Goal: Task Accomplishment & Management: Manage account settings

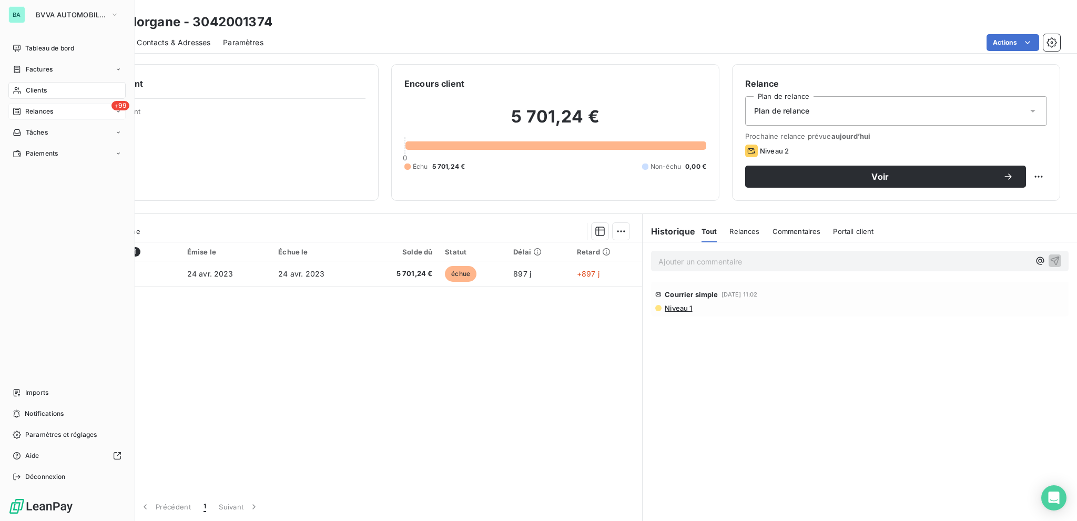
click at [60, 111] on div "+99 Relances" at bounding box center [66, 111] width 117 height 17
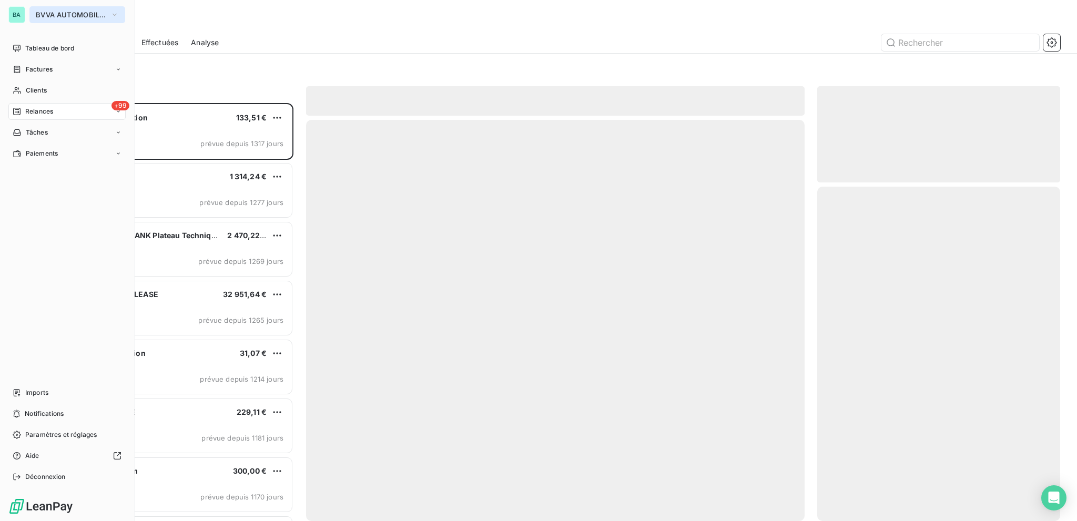
scroll to position [410, 235]
click at [42, 8] on button "BVVA AUTOMOBILES" at bounding box center [77, 14] width 96 height 17
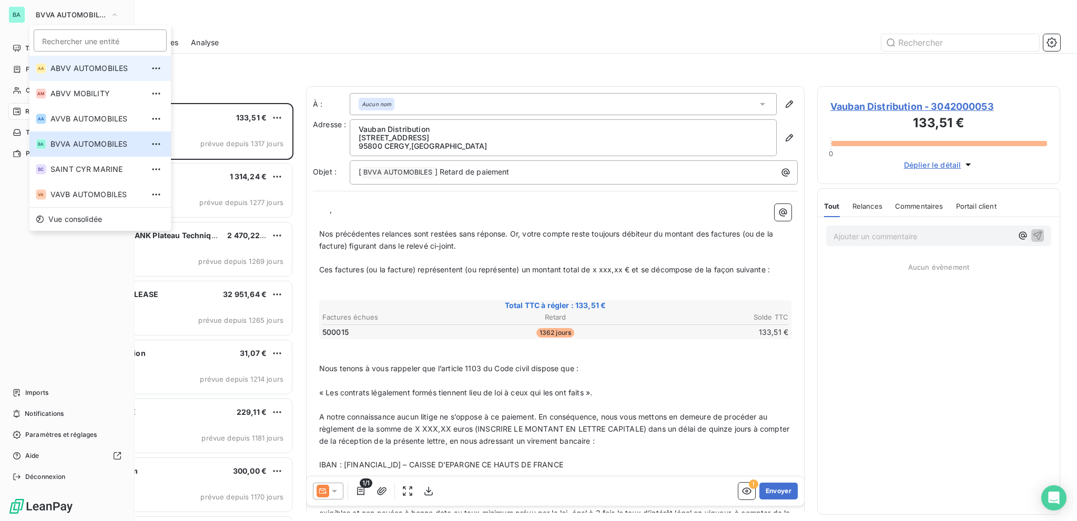
click at [65, 67] on span "ABVV AUTOMOBILES" at bounding box center [96, 68] width 93 height 11
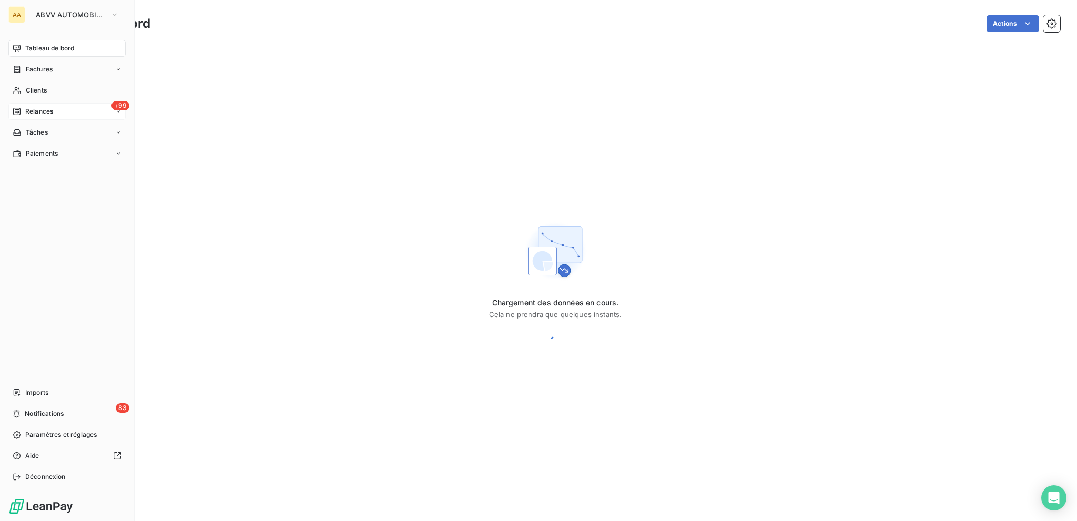
click at [79, 114] on div "+99 Relances" at bounding box center [66, 111] width 117 height 17
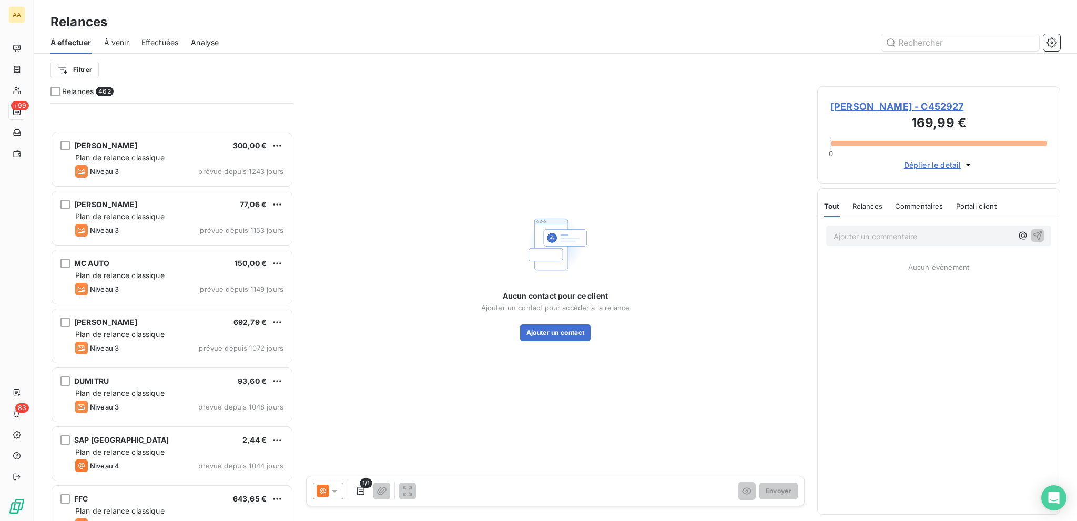
scroll to position [526, 0]
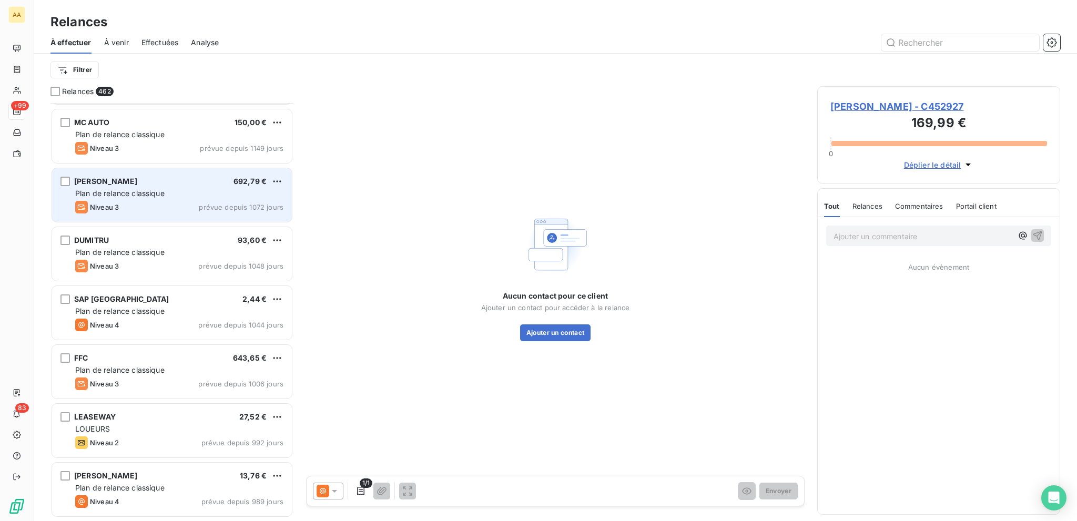
click at [151, 194] on span "Plan de relance classique" at bounding box center [119, 193] width 89 height 9
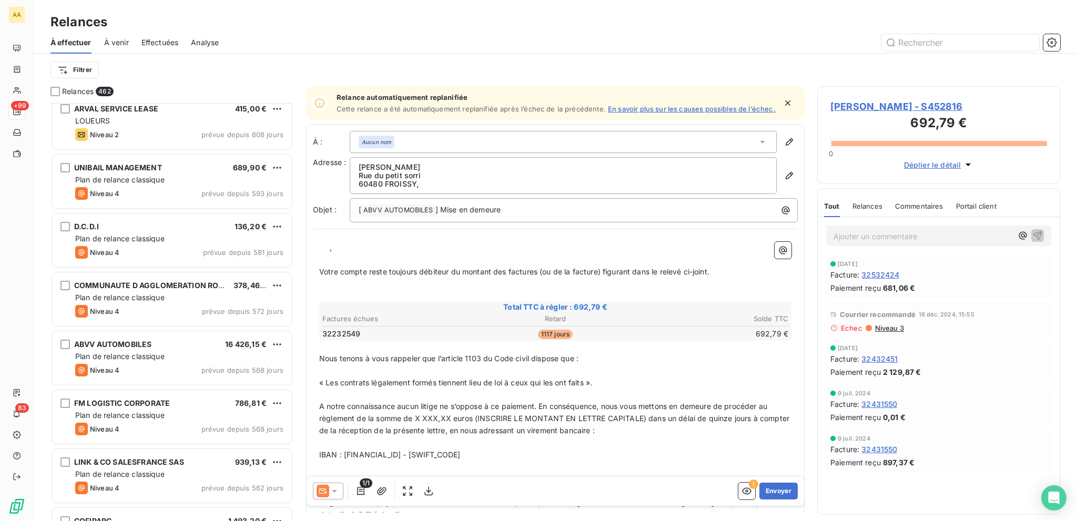
scroll to position [2314, 0]
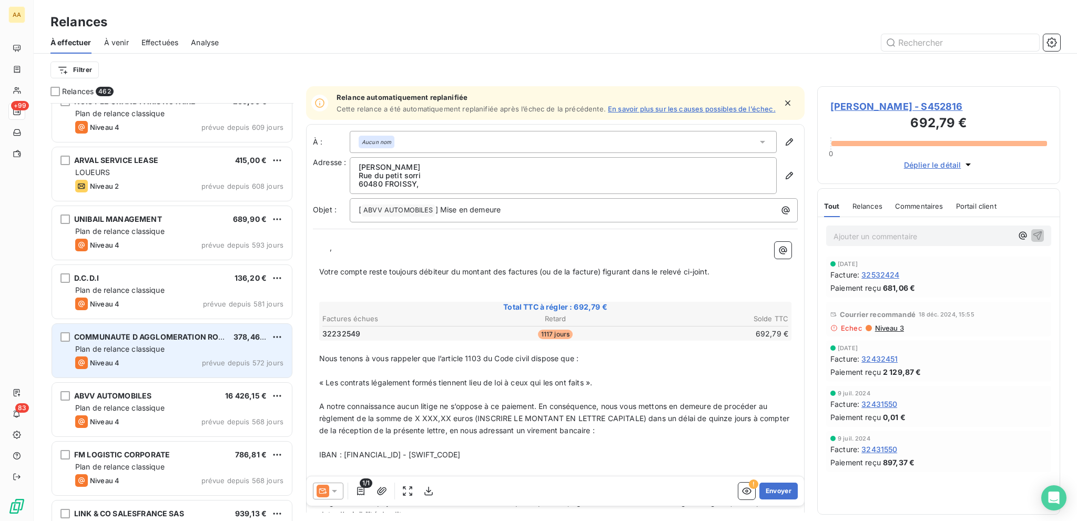
click at [197, 358] on div "Niveau 4 prévue depuis 572 jours" at bounding box center [179, 363] width 208 height 13
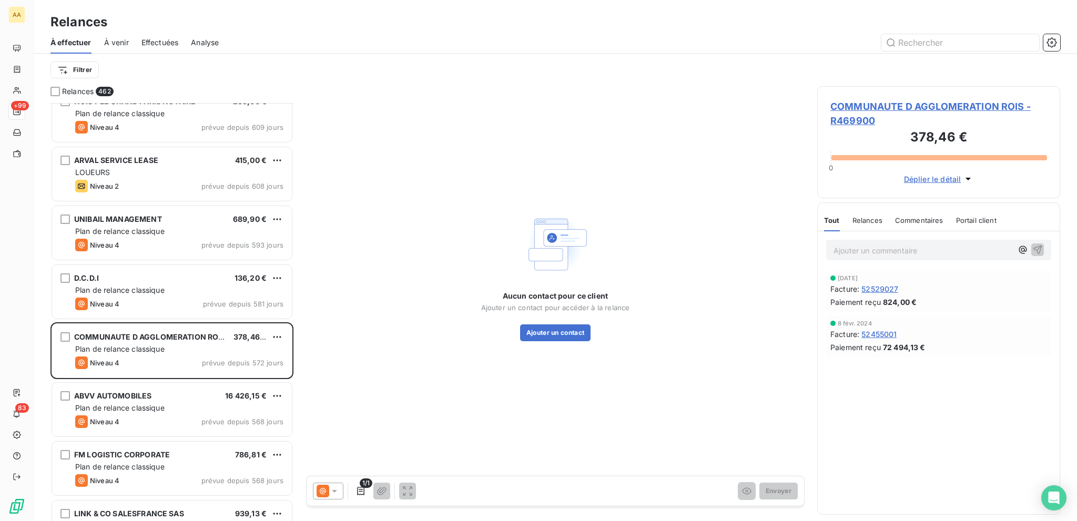
click at [324, 481] on div "1/1 Envoyer" at bounding box center [556, 491] width 498 height 29
click at [329, 488] on icon at bounding box center [334, 491] width 11 height 11
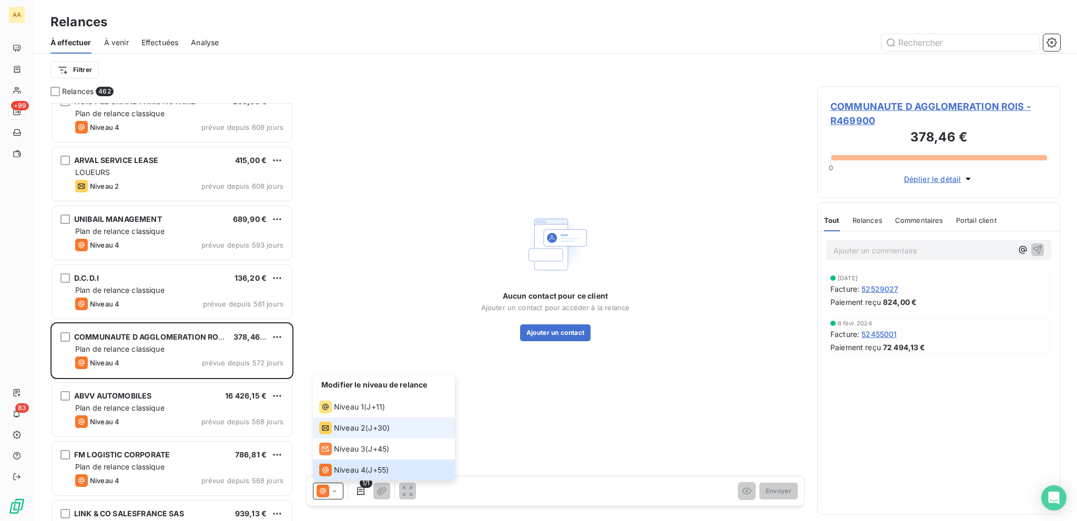
click at [346, 424] on span "Niveau 2" at bounding box center [350, 428] width 32 height 11
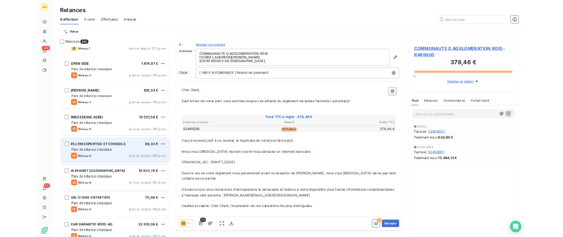
scroll to position [5733, 0]
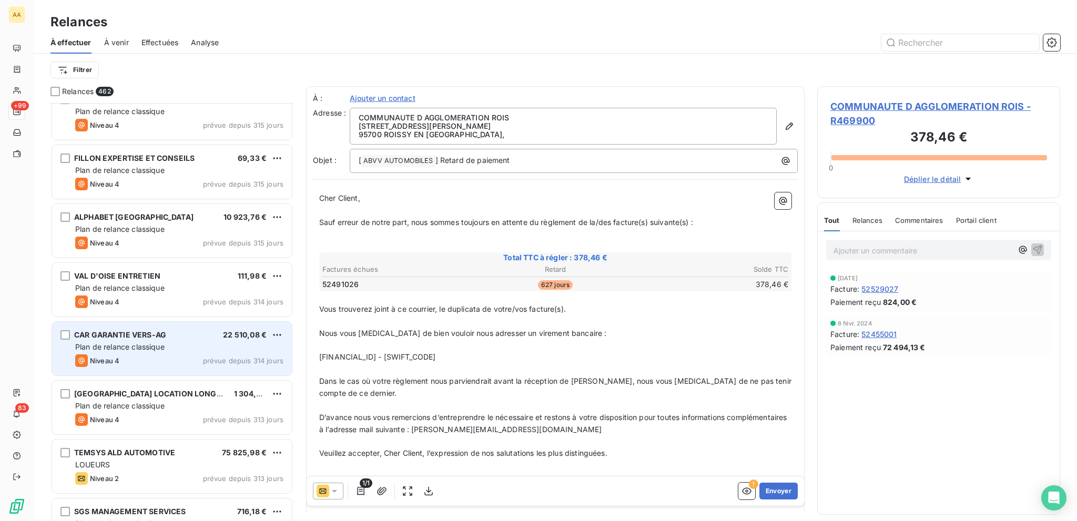
click at [166, 325] on div "CAR GARANTIE VERS-AG 22 510,08 € Plan de relance classique Niveau 4 prévue depu…" at bounding box center [172, 349] width 240 height 54
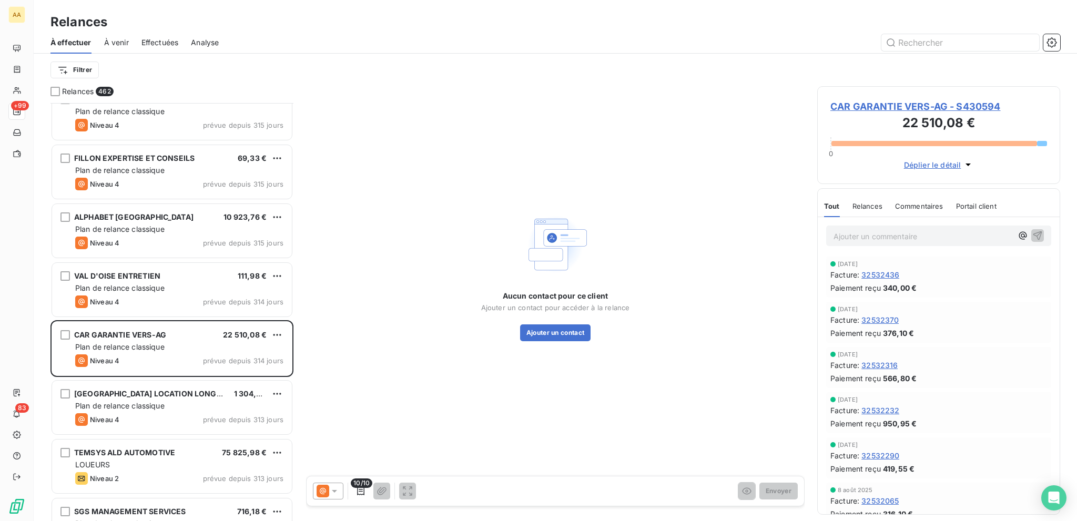
click at [326, 491] on icon at bounding box center [323, 491] width 13 height 13
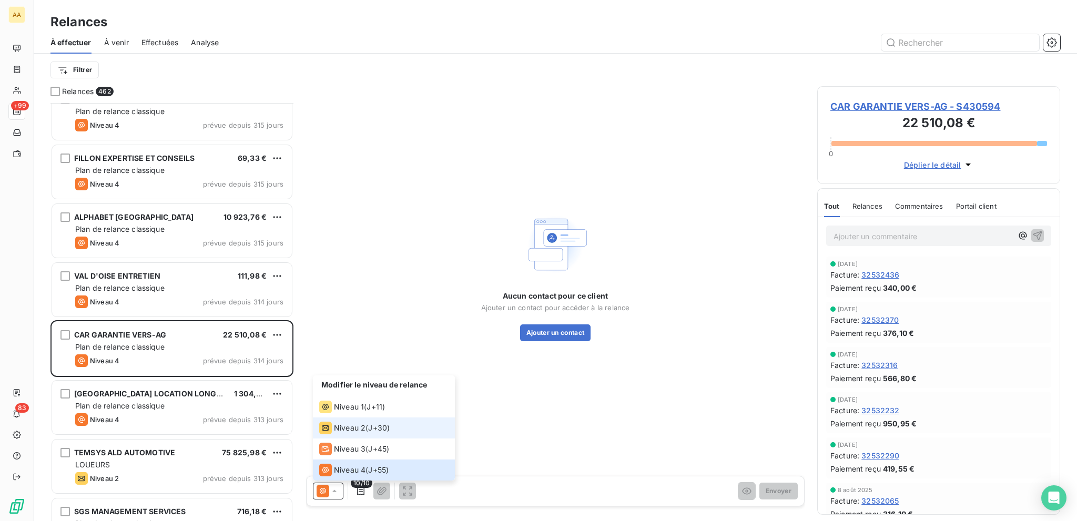
click at [366, 437] on li "Niveau 2 ( J+30 )" at bounding box center [384, 428] width 142 height 21
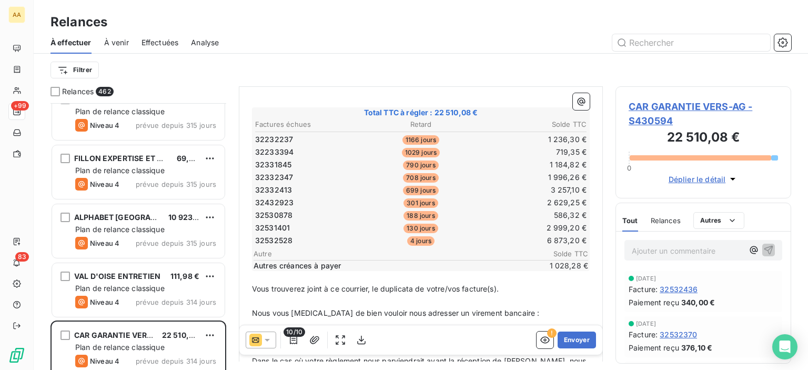
scroll to position [158, 0]
click at [290, 340] on icon "button" at bounding box center [293, 340] width 11 height 11
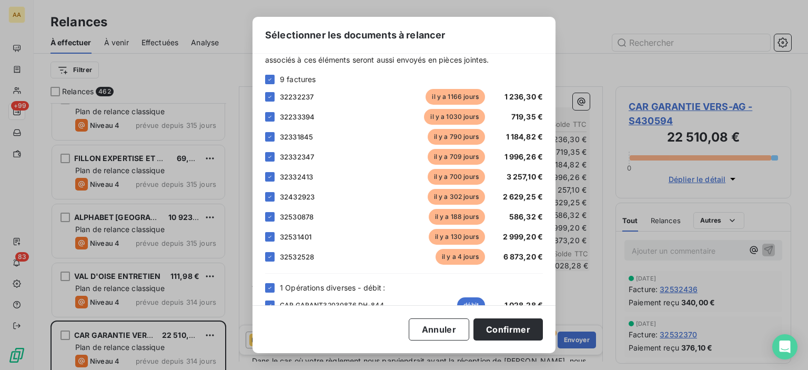
scroll to position [53, 0]
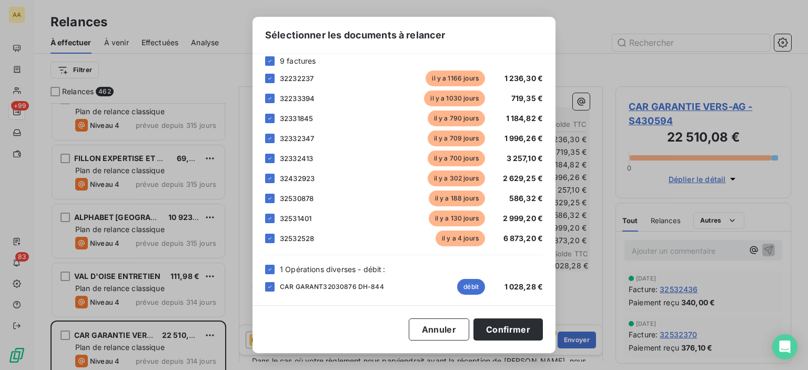
click at [278, 238] on div "32532528 il y a 4 jours 6 873,20 €" at bounding box center [404, 238] width 278 height 16
click at [268, 239] on icon at bounding box center [270, 238] width 6 height 6
click at [513, 322] on button "Confirmer" at bounding box center [507, 329] width 69 height 22
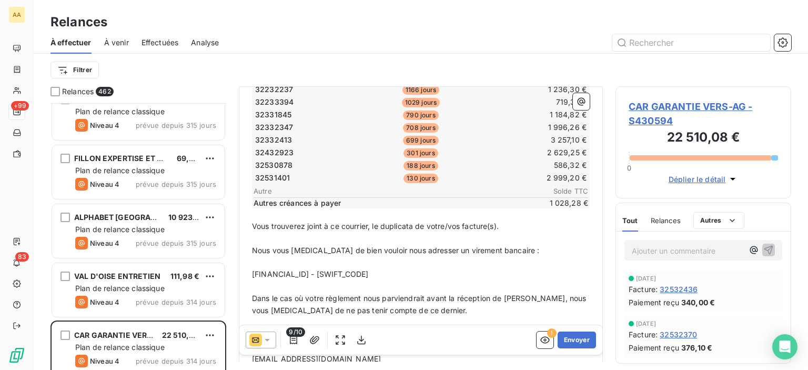
scroll to position [263, 0]
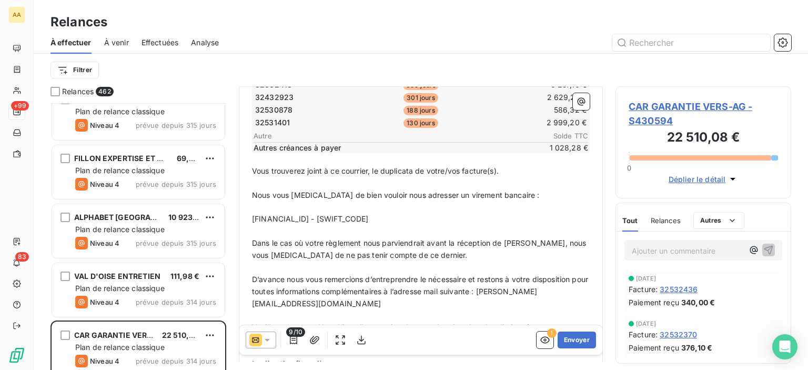
click at [427, 173] on span "Vous trouverez joint à ce courrier, le duplicata de votre/vos facture(s)." at bounding box center [375, 170] width 247 height 9
drag, startPoint x: 430, startPoint y: 170, endPoint x: 518, endPoint y: 171, distance: 87.9
click at [518, 171] on p "Vous trouverez joint à ce courrier, le duplicata de votre/vos facture(s)." at bounding box center [421, 171] width 338 height 12
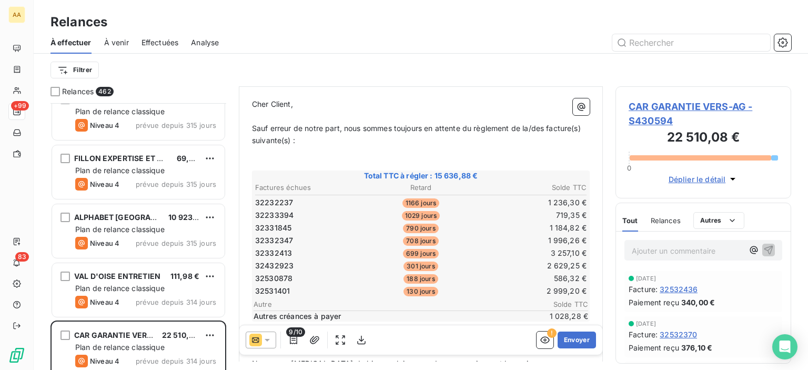
scroll to position [0, 0]
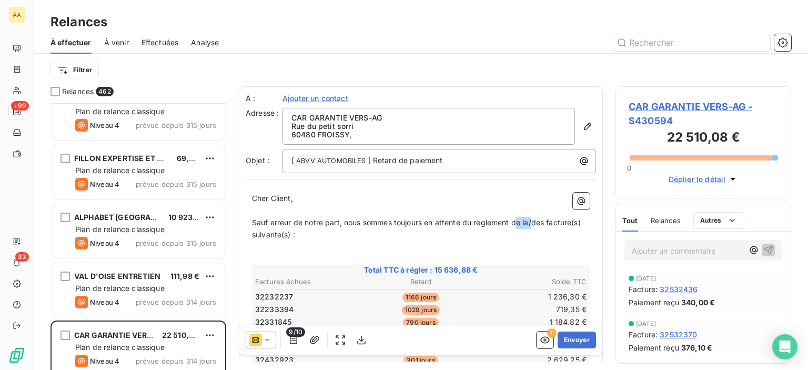
drag, startPoint x: 520, startPoint y: 220, endPoint x: 535, endPoint y: 219, distance: 15.3
click at [535, 219] on span "Sauf erreur de notre part, nous sommes toujours en attente du règlement de la/d…" at bounding box center [417, 228] width 331 height 21
click at [559, 219] on span "Sauf erreur de notre part, nous sommes toujours en attente du règlement des fac…" at bounding box center [407, 228] width 311 height 21
click at [287, 232] on span "Sauf erreur de notre part, nous sommes toujours en attente du règlement des fac…" at bounding box center [405, 228] width 306 height 21
click at [290, 253] on p "﻿" at bounding box center [421, 258] width 338 height 12
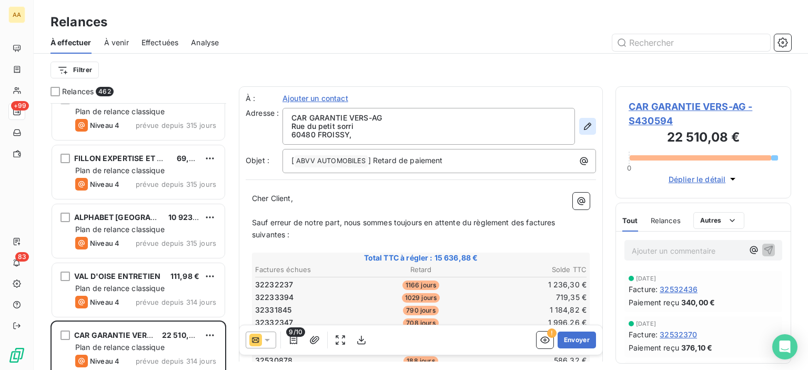
click at [582, 126] on icon "button" at bounding box center [587, 126] width 11 height 11
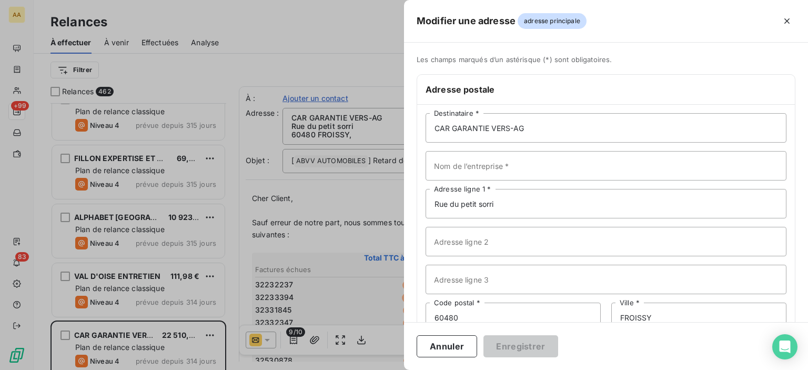
scroll to position [53, 0]
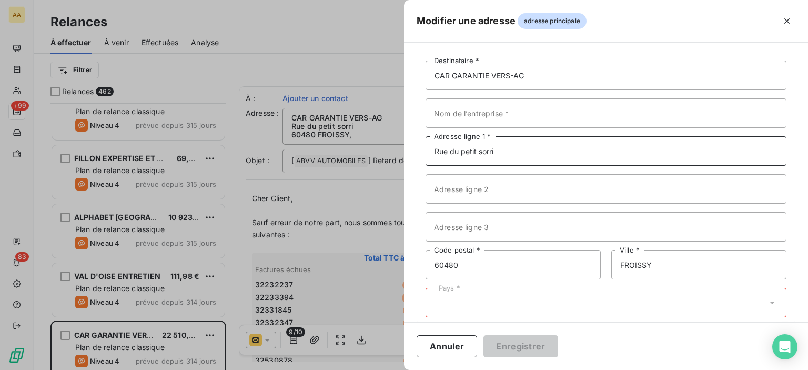
click at [503, 153] on input "Rue du petit sorri" at bounding box center [606, 150] width 361 height 29
drag, startPoint x: 522, startPoint y: 150, endPoint x: 433, endPoint y: 154, distance: 88.9
click at [433, 154] on input "Rue du petit sorri" at bounding box center [606, 150] width 361 height 29
type input "o"
type input "PLATEAU TECHNIQUE"
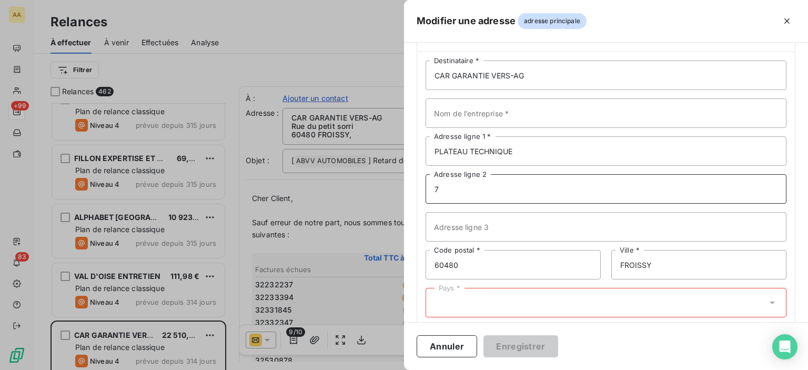
type input "7 RUE DE KINGERSHEIM"
type input "68120"
type input "r"
type input "RICHWILLER"
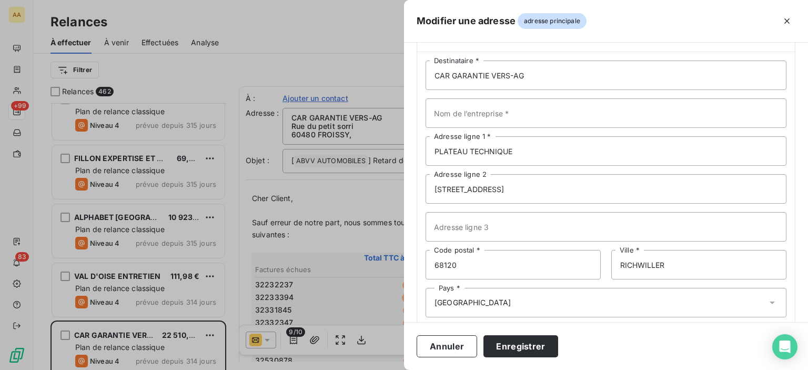
type input "F"
click at [641, 336] on div "Annuler Enregistrer" at bounding box center [606, 346] width 404 height 48
click at [548, 342] on button "Enregistrer" at bounding box center [520, 346] width 75 height 22
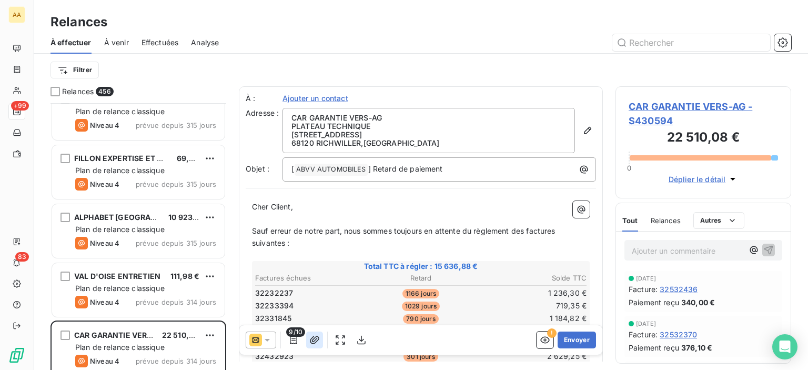
click at [313, 338] on icon "button" at bounding box center [314, 340] width 11 height 11
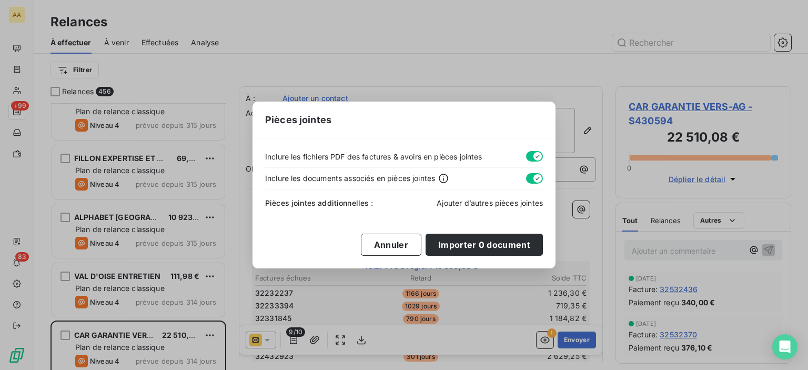
click at [459, 199] on span "Ajouter d’autres pièces jointes" at bounding box center [490, 202] width 106 height 9
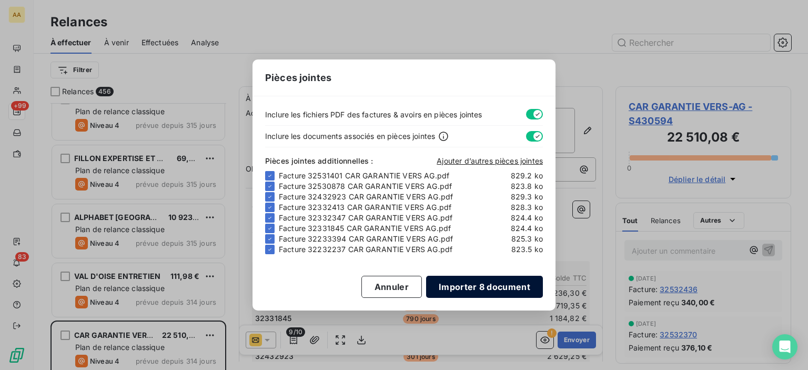
click at [489, 288] on button "Importer 8 document" at bounding box center [484, 287] width 117 height 22
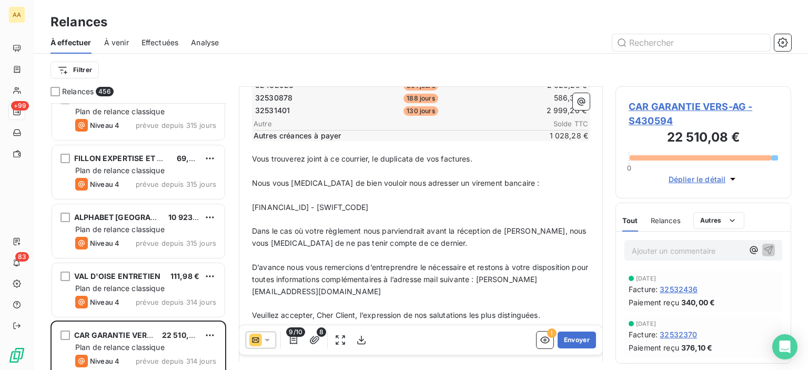
scroll to position [332, 0]
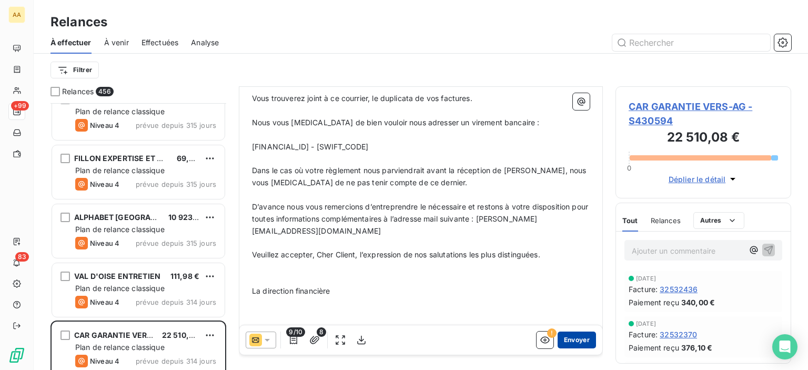
click at [567, 336] on button "Envoyer" at bounding box center [577, 339] width 38 height 17
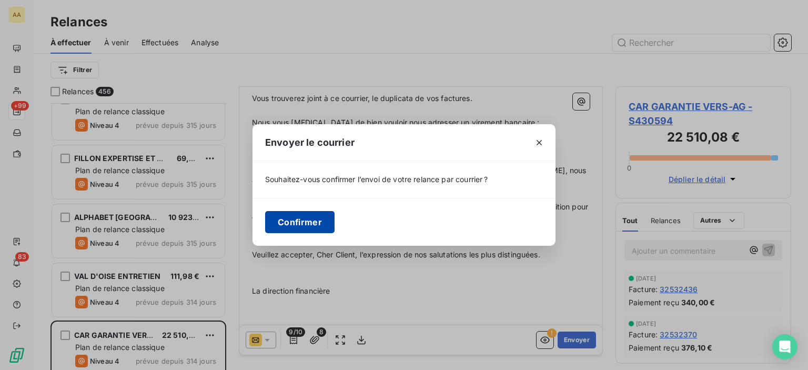
click at [288, 224] on button "Confirmer" at bounding box center [299, 222] width 69 height 22
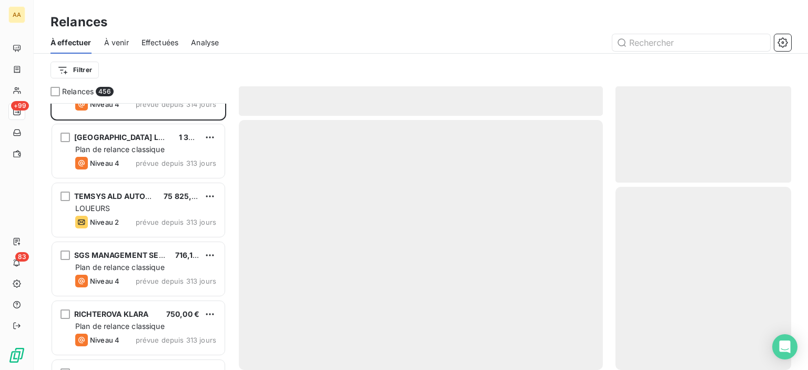
scroll to position [5996, 0]
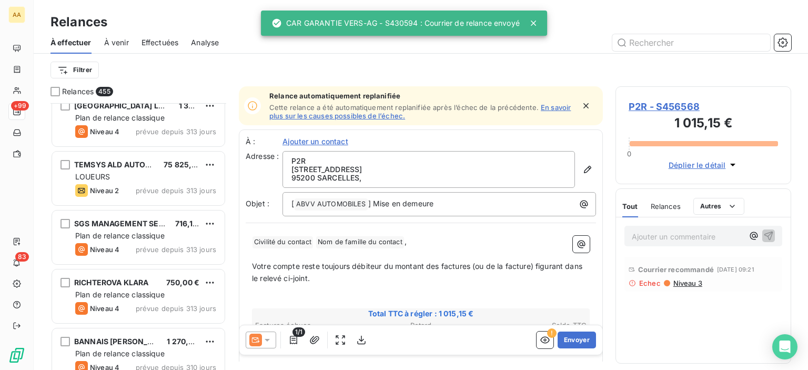
scroll to position [5944, 0]
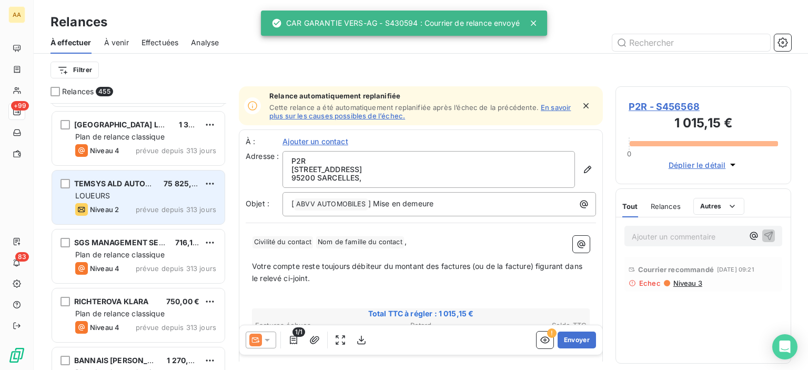
click at [152, 195] on div "LOUEURS" at bounding box center [145, 195] width 141 height 11
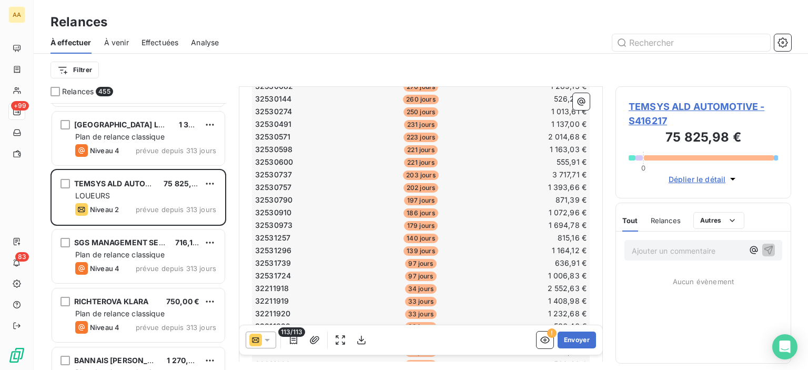
scroll to position [947, 0]
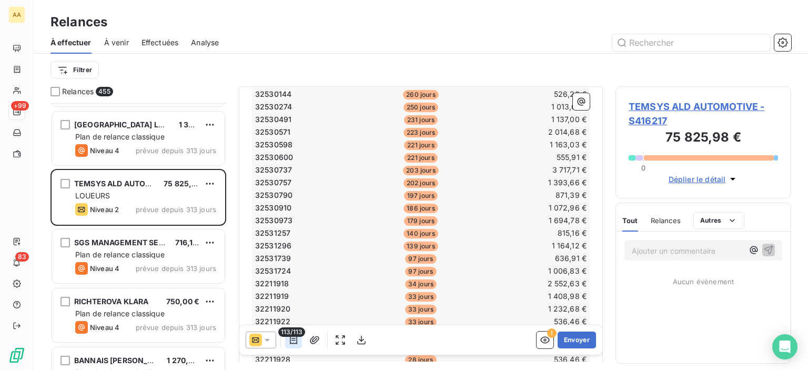
click at [295, 338] on icon "button" at bounding box center [293, 340] width 11 height 11
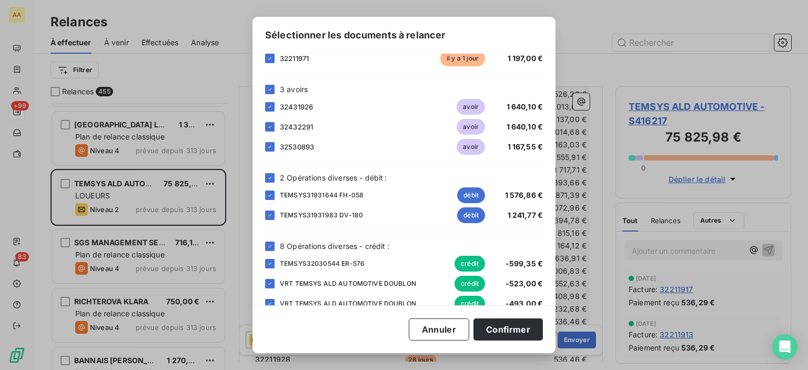
scroll to position [1946, 0]
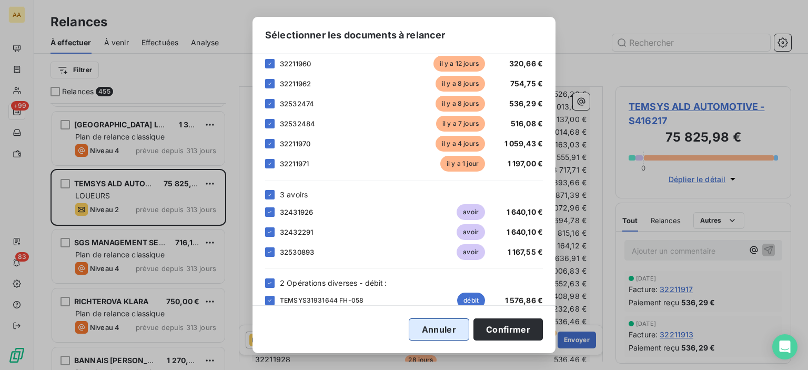
click at [454, 326] on button "Annuler" at bounding box center [439, 329] width 60 height 22
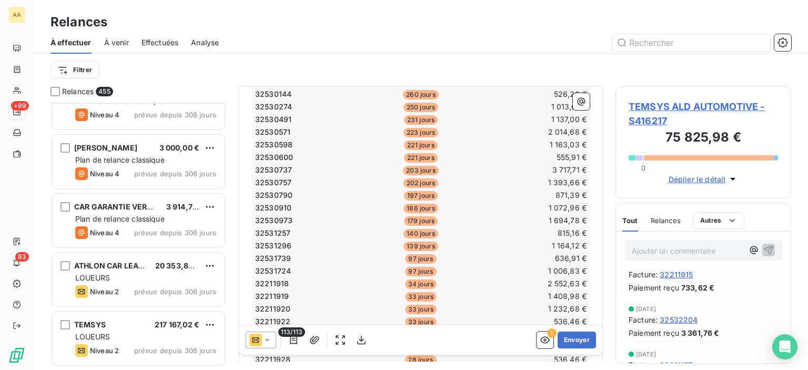
scroll to position [6680, 0]
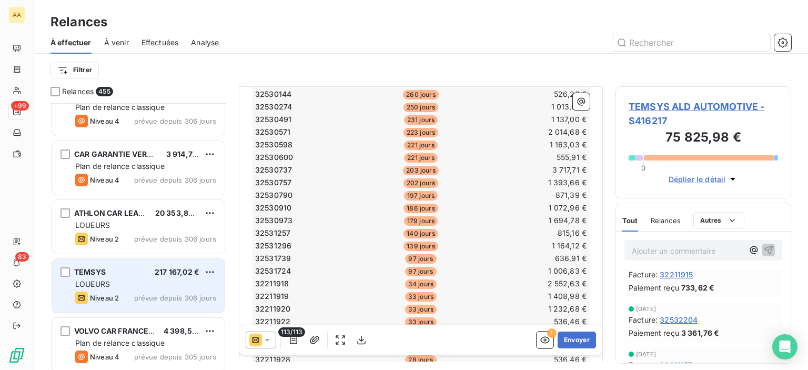
click at [168, 277] on div "TEMSYS 217 167,02 € LOUEURS Niveau 2 prévue depuis 306 jours" at bounding box center [138, 286] width 173 height 54
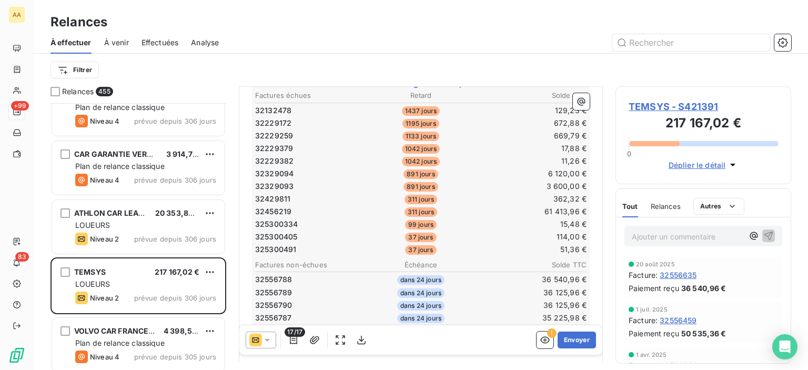
scroll to position [158, 0]
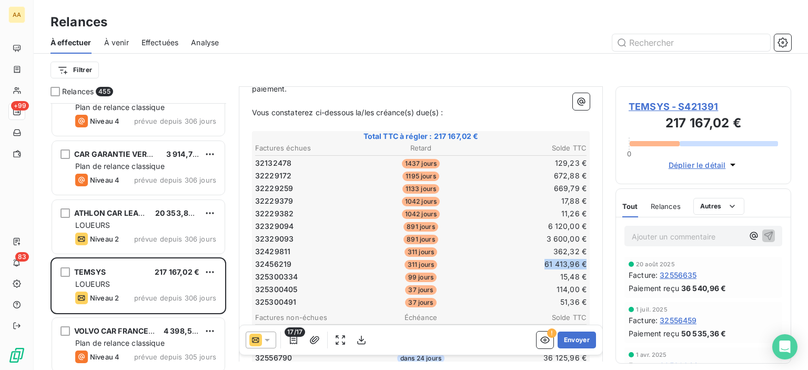
drag, startPoint x: 585, startPoint y: 274, endPoint x: 576, endPoint y: 263, distance: 13.8
click at [576, 263] on td "61 413,96 €" at bounding box center [532, 264] width 110 height 12
click at [659, 213] on div "Relances" at bounding box center [666, 206] width 30 height 22
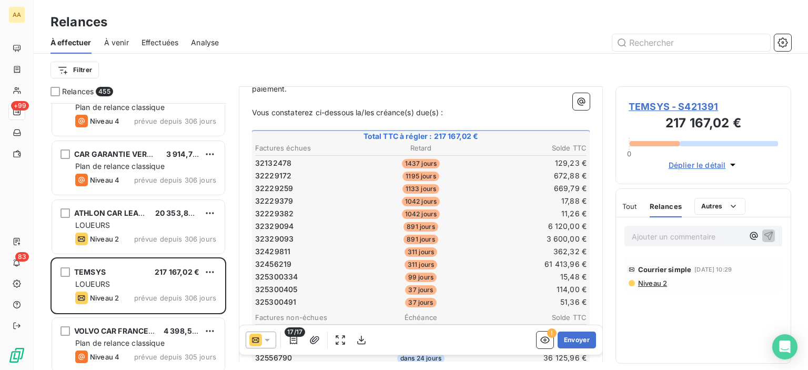
click at [661, 283] on span "Niveau 2" at bounding box center [652, 283] width 30 height 8
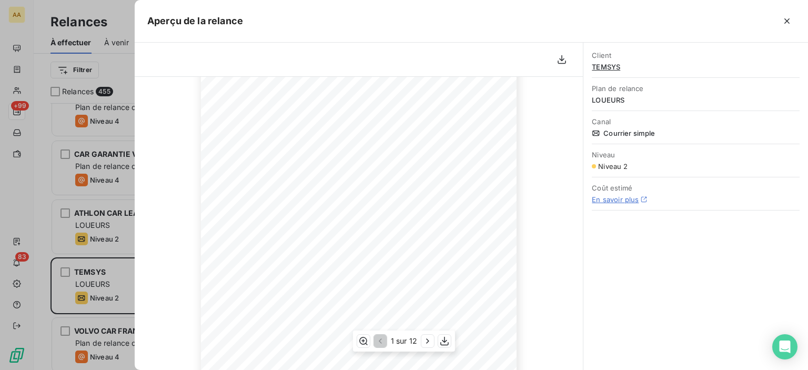
scroll to position [215, 0]
click at [427, 345] on icon "button" at bounding box center [427, 341] width 11 height 11
click at [426, 339] on icon "button" at bounding box center [428, 341] width 11 height 11
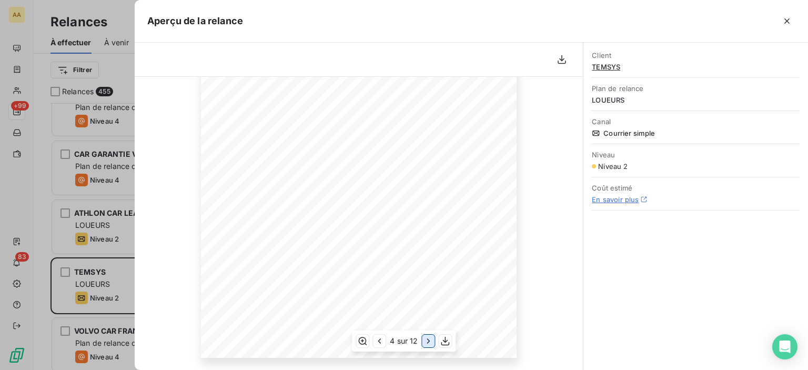
click at [426, 339] on icon "button" at bounding box center [428, 341] width 11 height 11
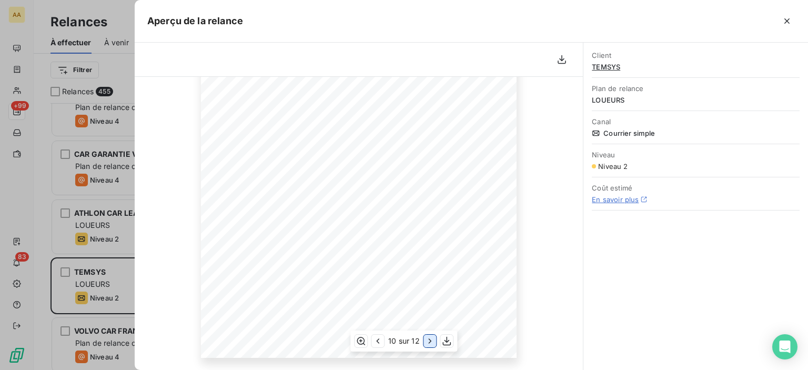
click at [425, 337] on icon "button" at bounding box center [430, 341] width 11 height 11
click at [425, 336] on icon "button" at bounding box center [429, 341] width 11 height 11
click at [787, 18] on icon "button" at bounding box center [787, 21] width 11 height 11
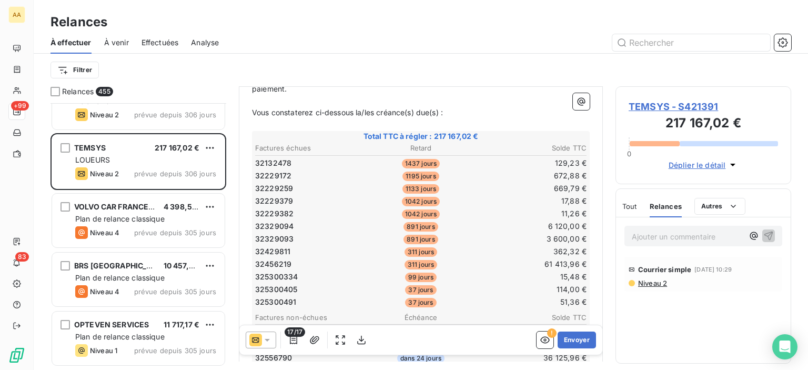
scroll to position [6838, 0]
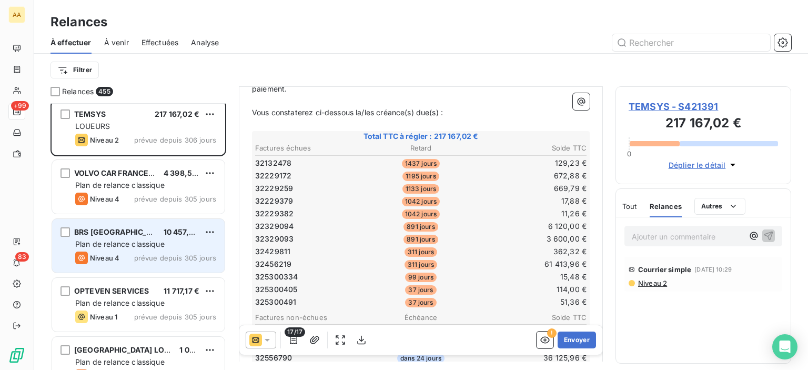
click at [165, 244] on span "Plan de relance classique" at bounding box center [119, 243] width 89 height 9
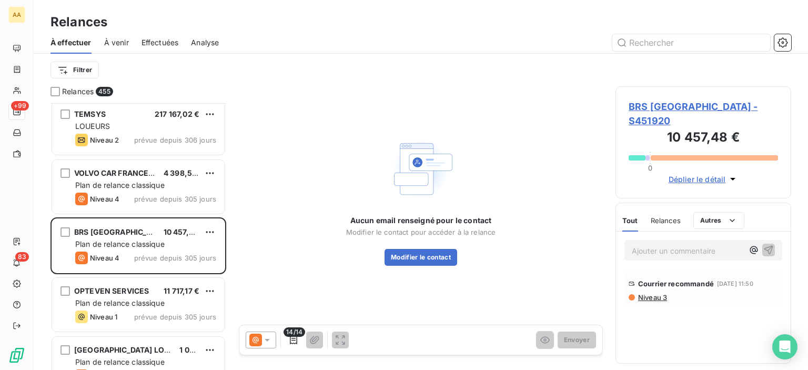
click at [262, 340] on icon at bounding box center [267, 340] width 11 height 11
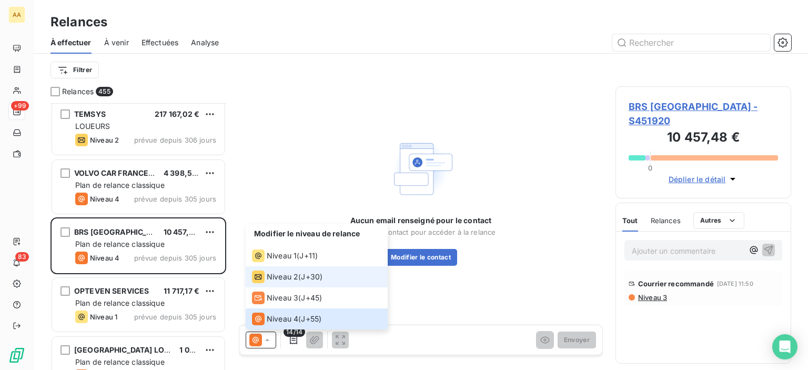
click at [292, 281] on span "Niveau 2" at bounding box center [283, 276] width 32 height 11
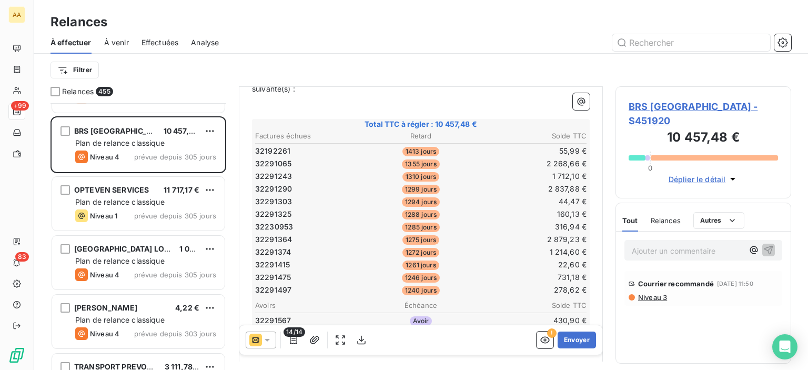
scroll to position [7101, 0]
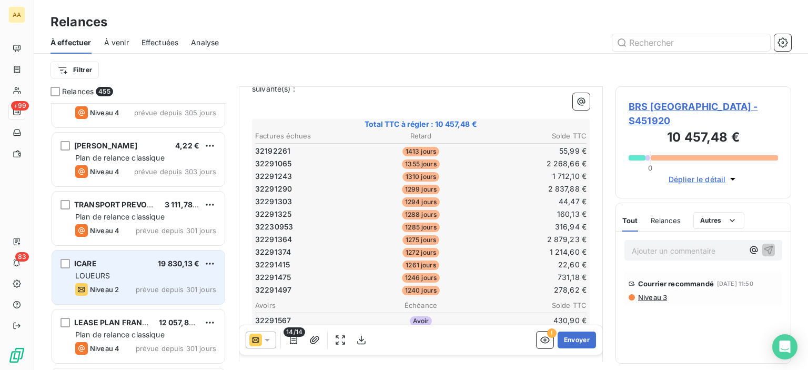
click at [145, 264] on div "ICARE 19 830,13 €" at bounding box center [145, 263] width 141 height 9
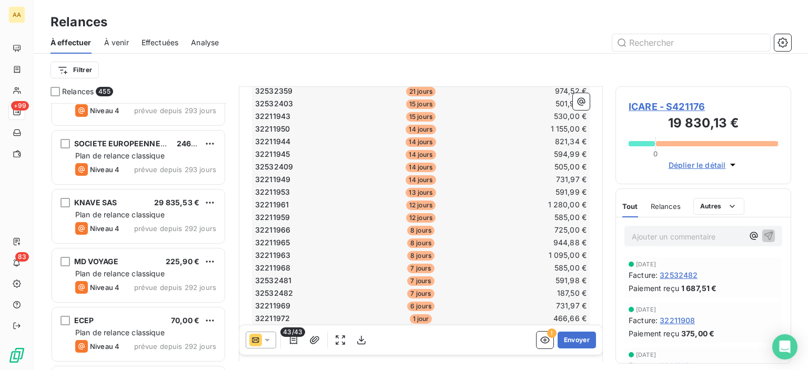
scroll to position [8994, 0]
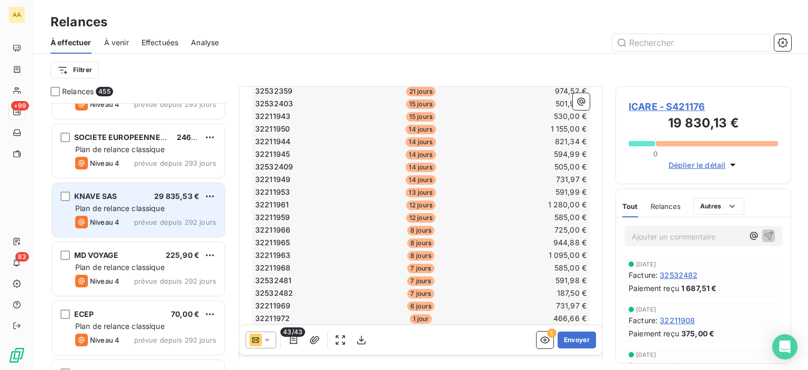
click at [141, 220] on span "prévue depuis 292 jours" at bounding box center [175, 222] width 82 height 8
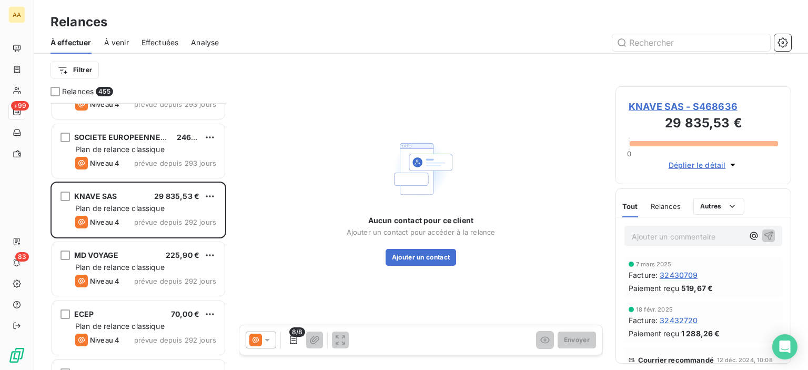
drag, startPoint x: 259, startPoint y: 338, endPoint x: 260, endPoint y: 332, distance: 6.5
click at [259, 338] on icon at bounding box center [255, 339] width 13 height 13
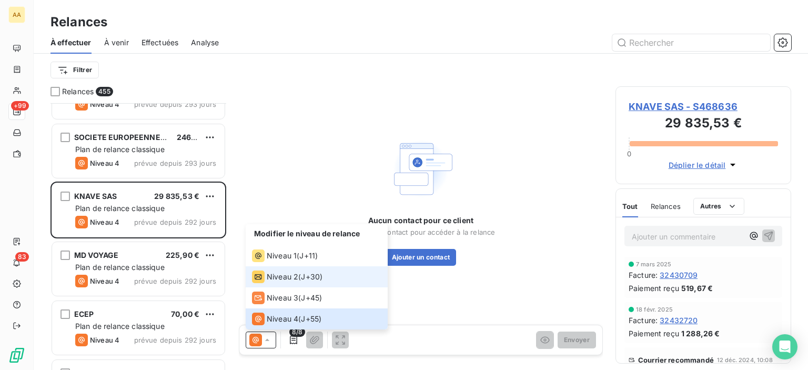
click at [295, 277] on span "Niveau 2" at bounding box center [283, 276] width 32 height 11
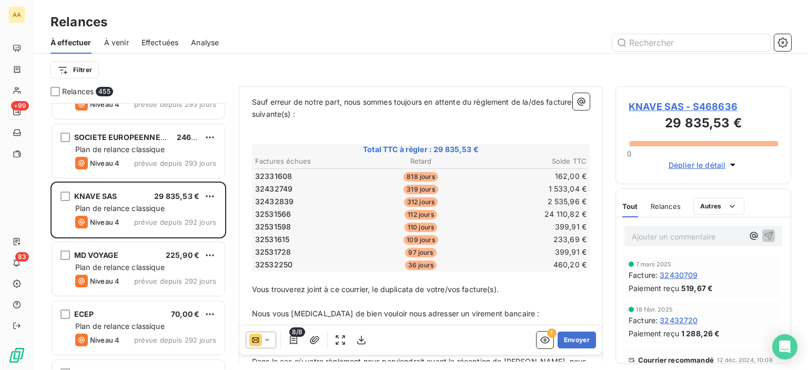
scroll to position [105, 0]
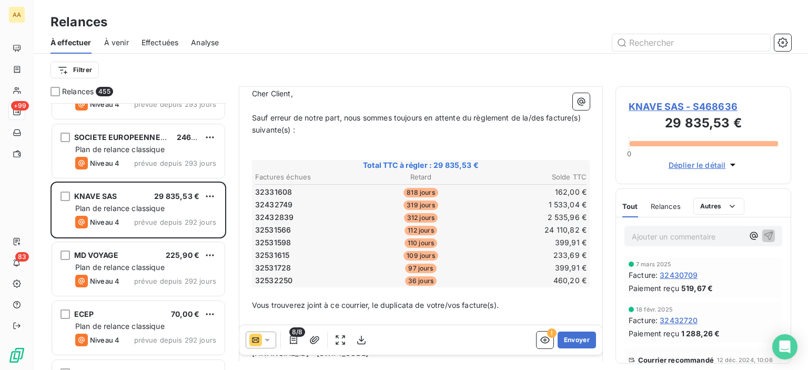
click at [661, 206] on span "Relances" at bounding box center [666, 206] width 30 height 8
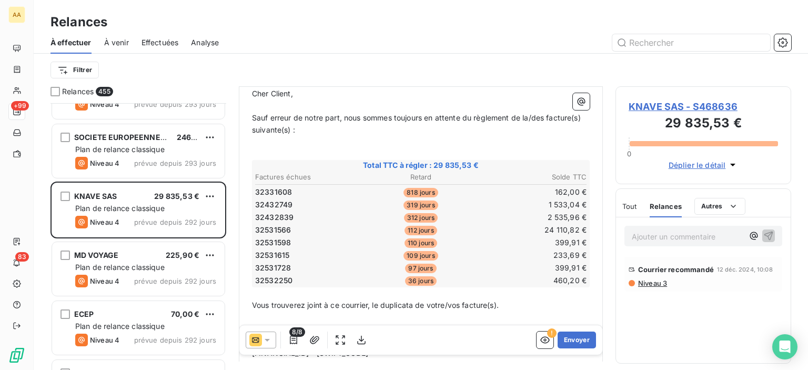
click at [634, 204] on span "Tout" at bounding box center [629, 206] width 15 height 8
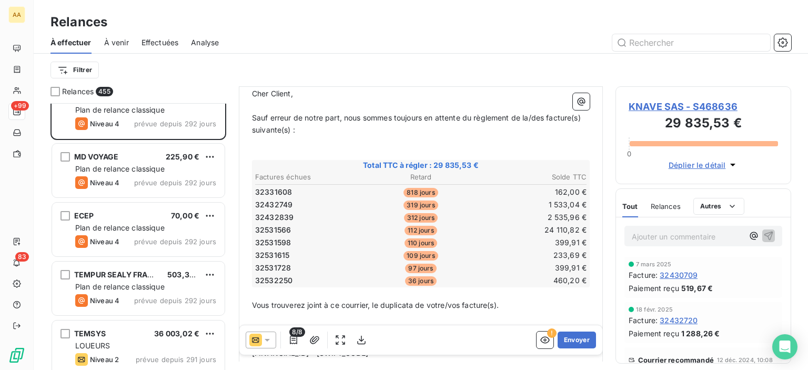
scroll to position [9205, 0]
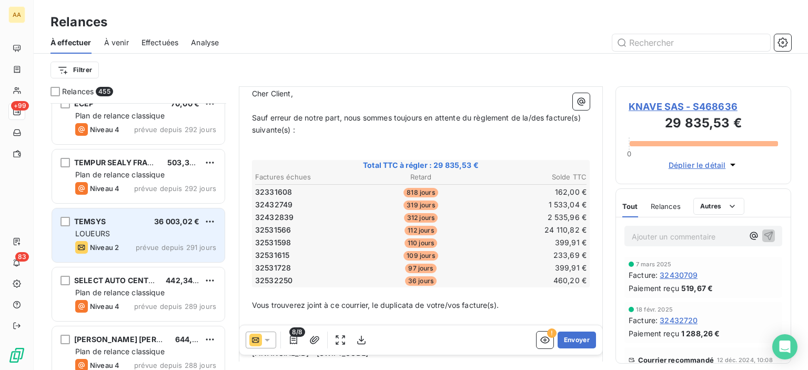
click at [173, 239] on div "TEMSYS 36 003,02 € LOUEURS Niveau 2 prévue depuis 291 jours" at bounding box center [138, 235] width 173 height 54
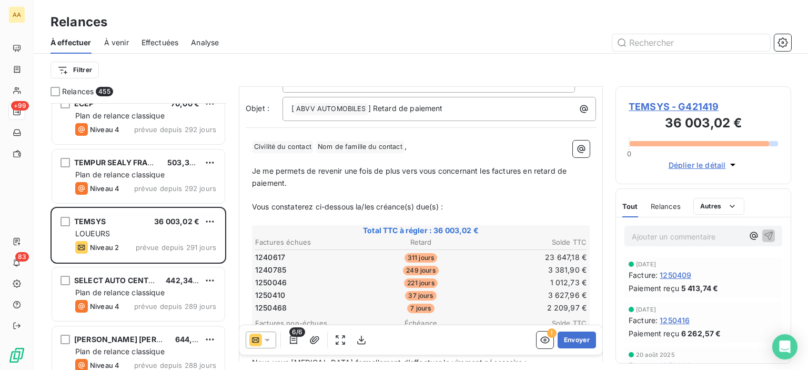
scroll to position [158, 0]
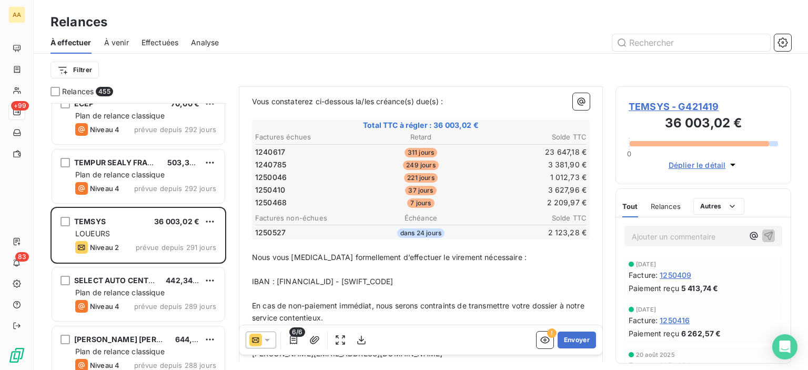
click at [670, 205] on span "Relances" at bounding box center [666, 206] width 30 height 8
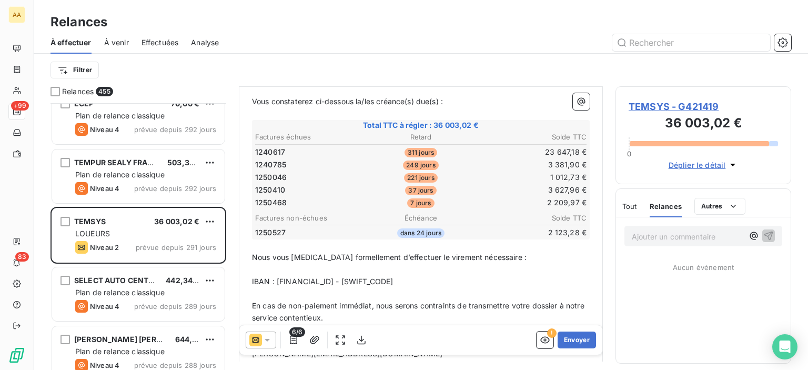
click at [628, 204] on span "Tout" at bounding box center [629, 206] width 15 height 8
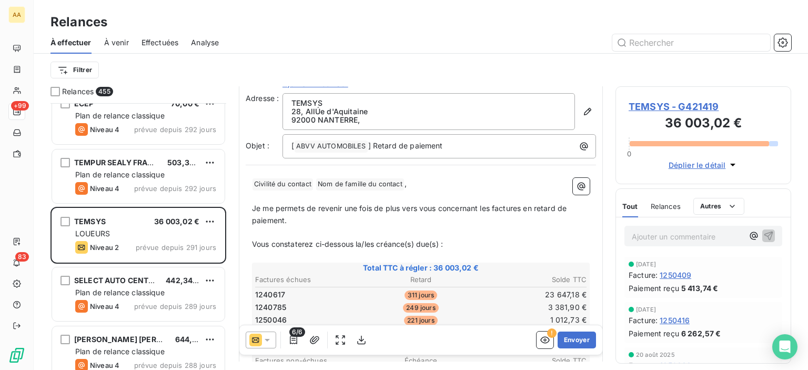
scroll to position [0, 0]
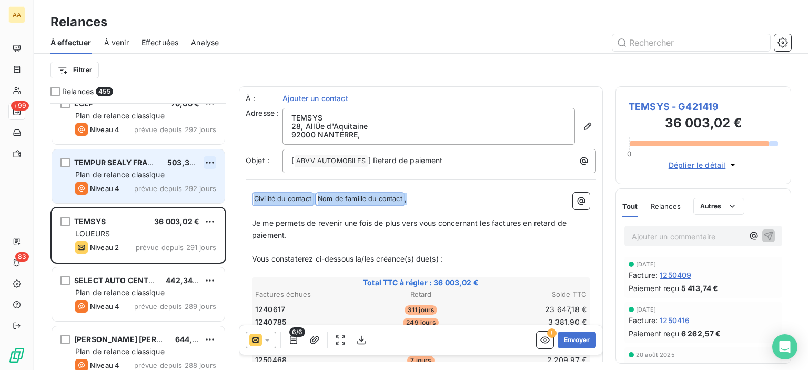
drag, startPoint x: 423, startPoint y: 199, endPoint x: 206, endPoint y: 164, distance: 220.0
click at [206, 164] on div "Relances 455 MD VOYAGE 225,90 € Plan de relance classique Niveau 4 prévue depui…" at bounding box center [421, 228] width 774 height 284
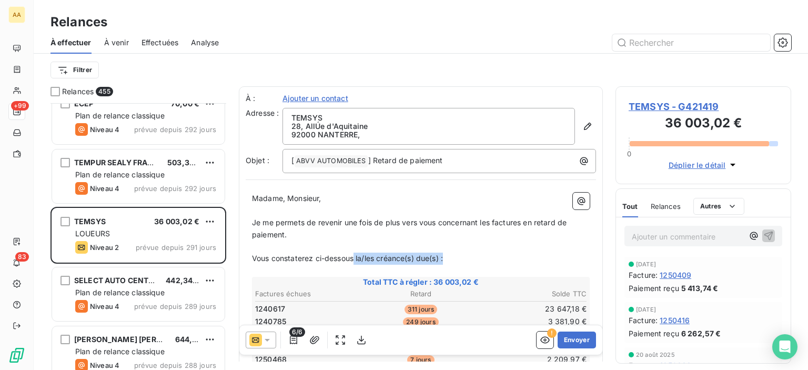
drag, startPoint x: 459, startPoint y: 260, endPoint x: 356, endPoint y: 259, distance: 103.1
click at [356, 258] on p "Vous constaterez ci-dessous la/les créance(s) due(s) :" at bounding box center [421, 258] width 338 height 12
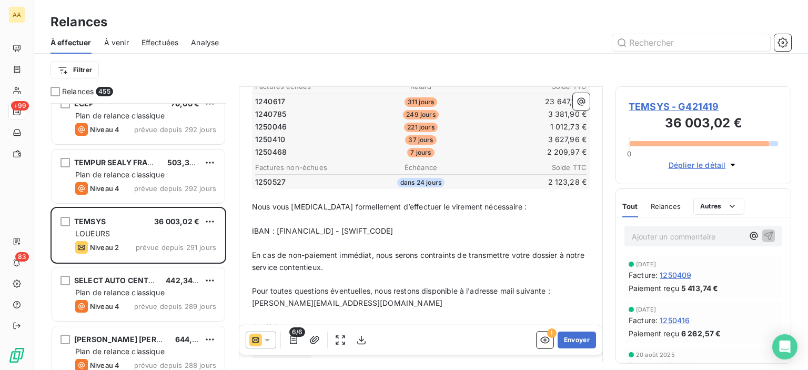
scroll to position [151, 0]
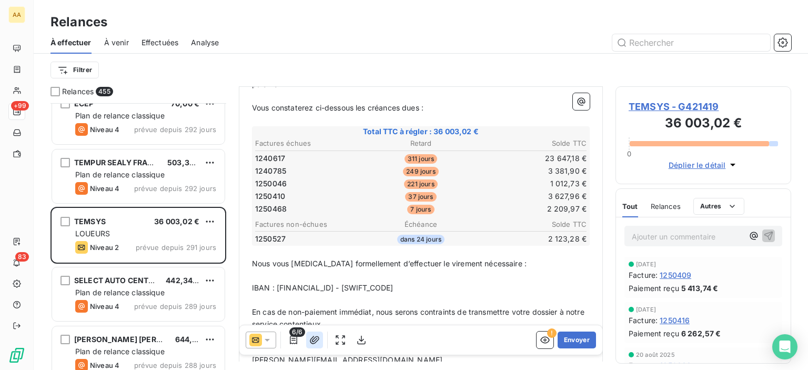
click at [310, 342] on icon "button" at bounding box center [314, 340] width 9 height 8
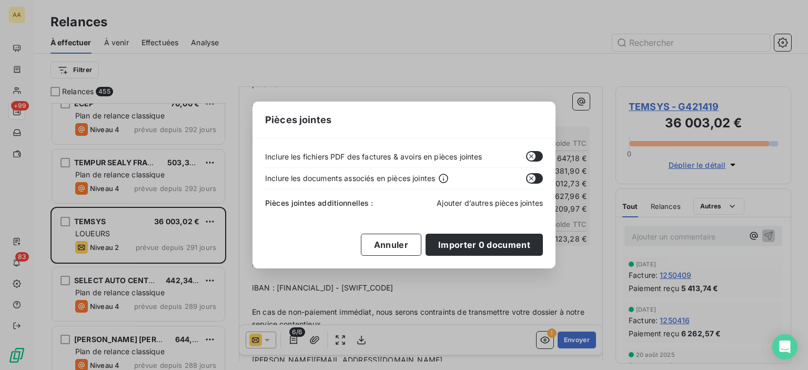
click at [465, 204] on span "Ajouter d’autres pièces jointes" at bounding box center [490, 202] width 106 height 9
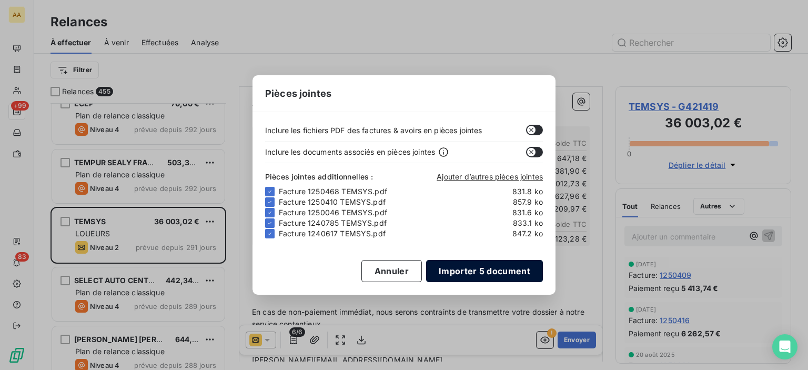
click at [485, 266] on button "Importer 5 document" at bounding box center [484, 271] width 117 height 22
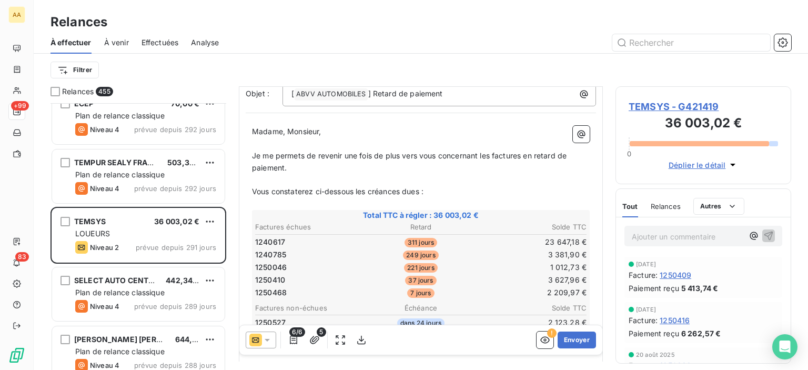
scroll to position [0, 0]
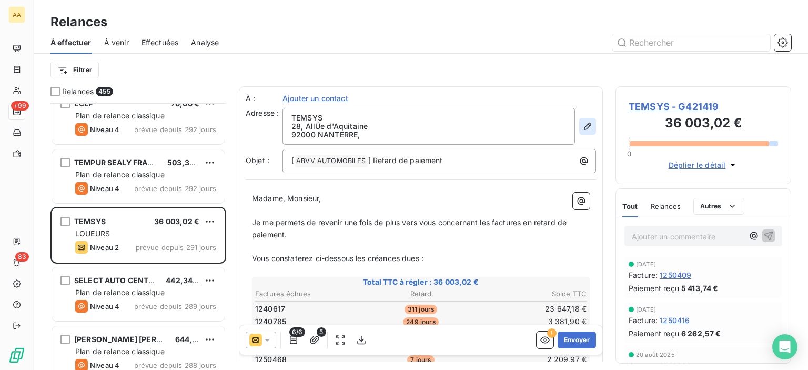
click at [582, 121] on icon "button" at bounding box center [587, 126] width 11 height 11
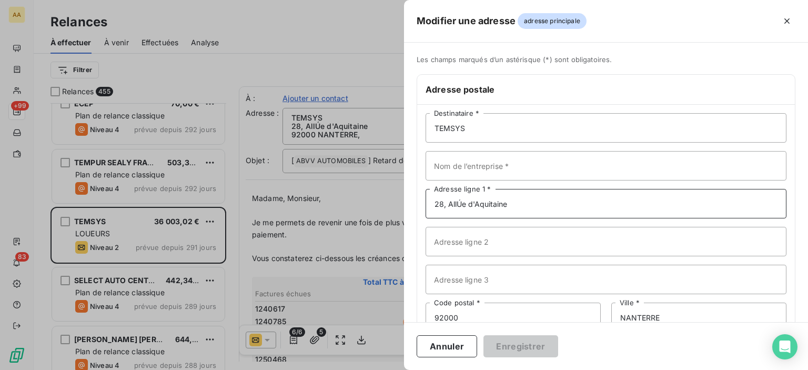
click at [467, 206] on input "28, AllÚe d'Aquitaine" at bounding box center [606, 203] width 361 height 29
click at [460, 204] on input "28, AllÚe d'Aquitaine" at bounding box center [606, 203] width 361 height 29
type input "28, Allée d'Aquitaine"
click at [475, 276] on input "Adresse ligne 3" at bounding box center [606, 279] width 361 height 29
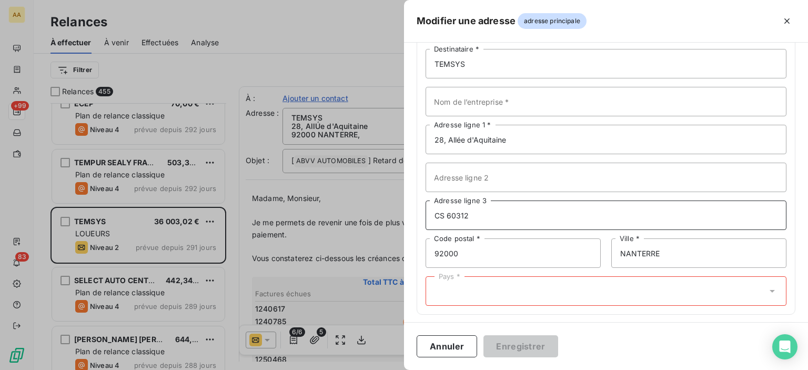
scroll to position [68, 0]
type input "CS 60312"
click at [489, 288] on div "Pays *" at bounding box center [606, 286] width 361 height 29
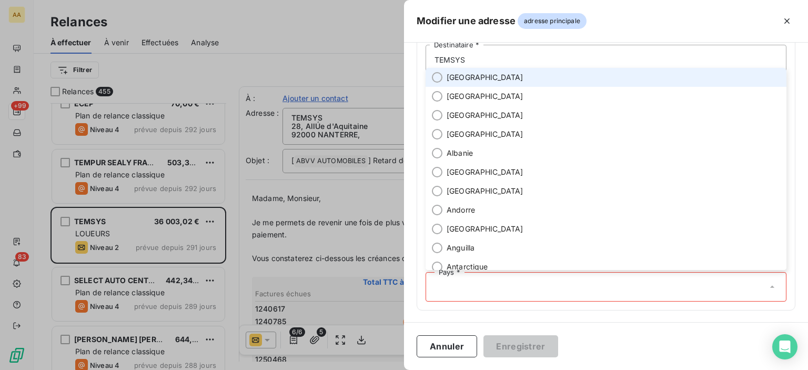
click at [460, 78] on span "France" at bounding box center [485, 77] width 77 height 11
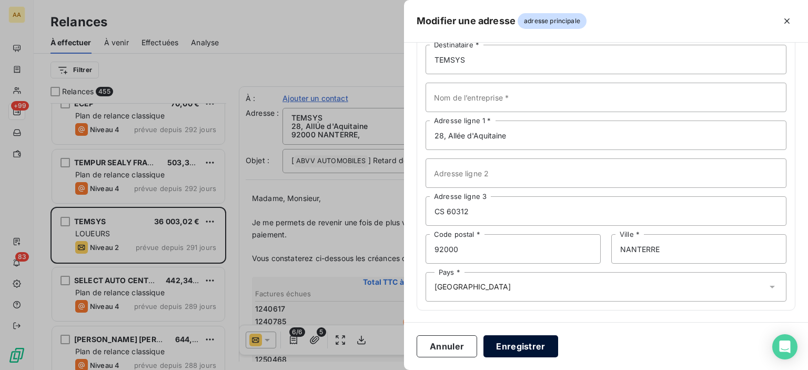
click at [537, 342] on button "Enregistrer" at bounding box center [520, 346] width 75 height 22
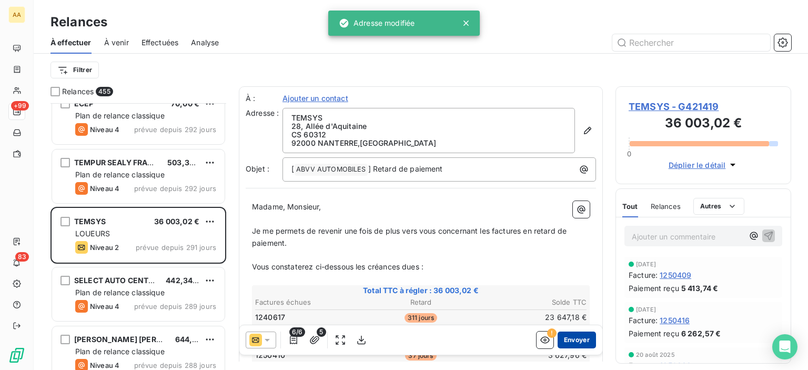
click at [579, 336] on button "Envoyer" at bounding box center [577, 339] width 38 height 17
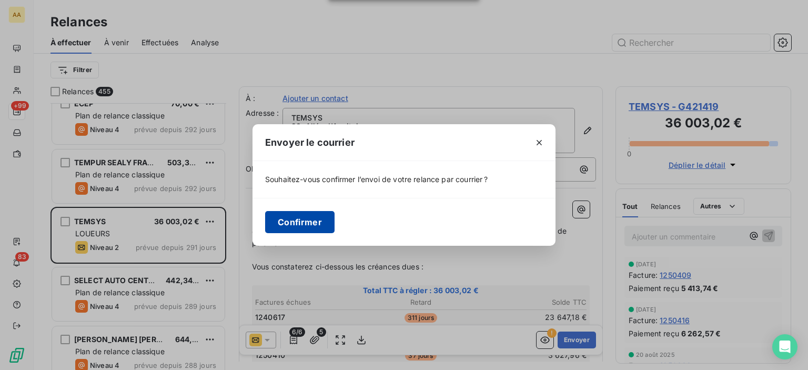
click at [285, 221] on button "Confirmer" at bounding box center [299, 222] width 69 height 22
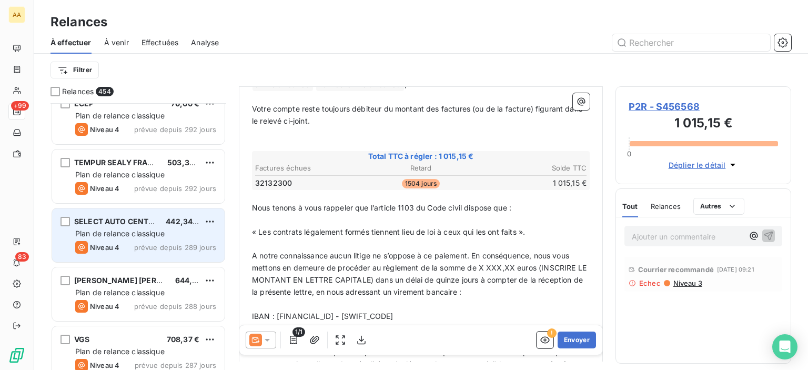
scroll to position [9520, 0]
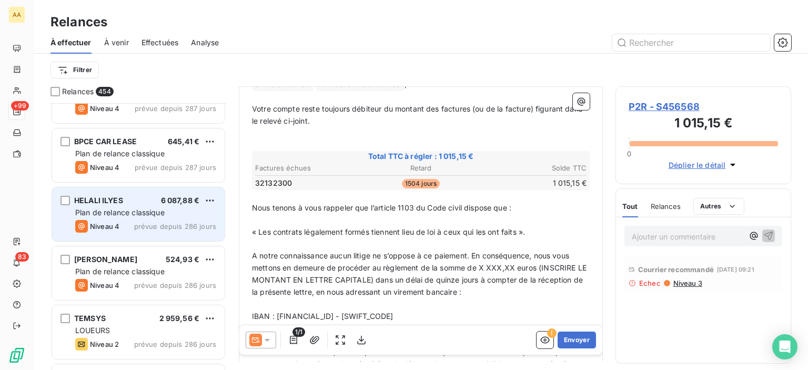
click at [160, 238] on div "HELALI ILYES 6 087,88 € Plan de relance classique Niveau 4 prévue depuis 286 jo…" at bounding box center [138, 214] width 173 height 54
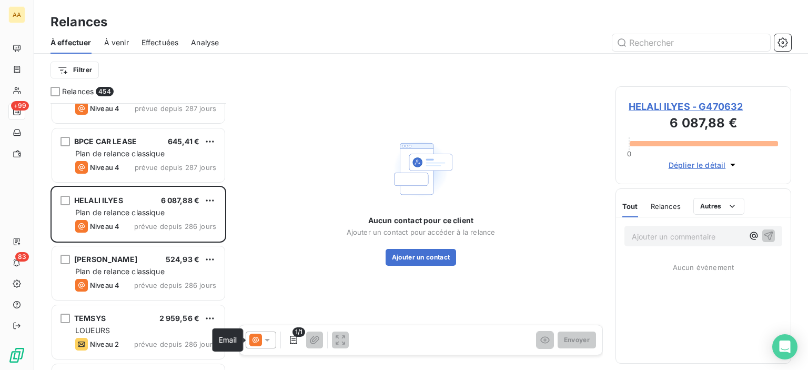
click at [255, 344] on icon at bounding box center [255, 339] width 13 height 13
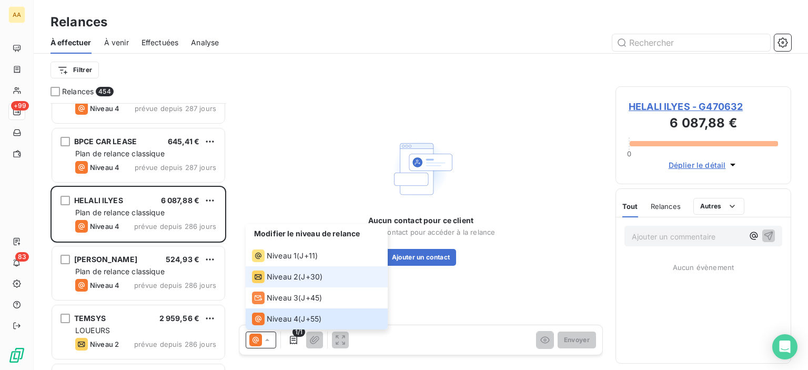
click at [294, 280] on span "Niveau 2" at bounding box center [283, 276] width 32 height 11
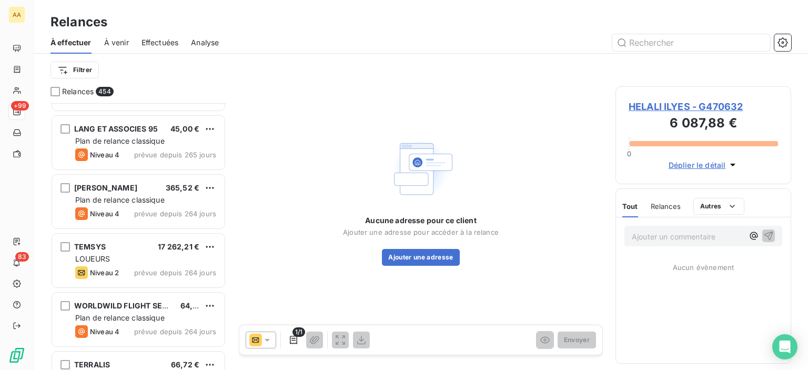
scroll to position [12150, 0]
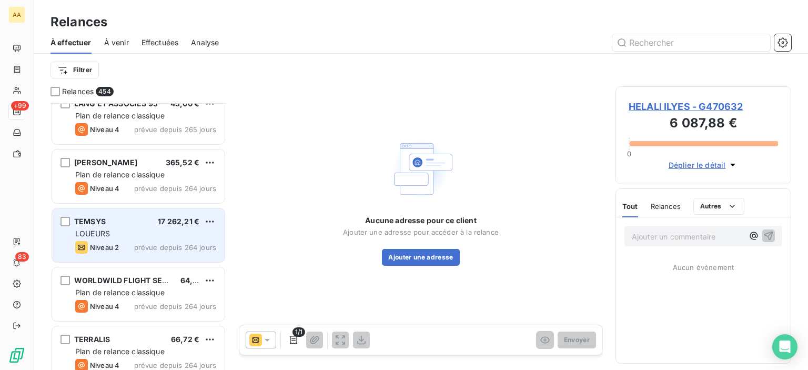
click at [175, 243] on span "prévue depuis 264 jours" at bounding box center [175, 247] width 82 height 8
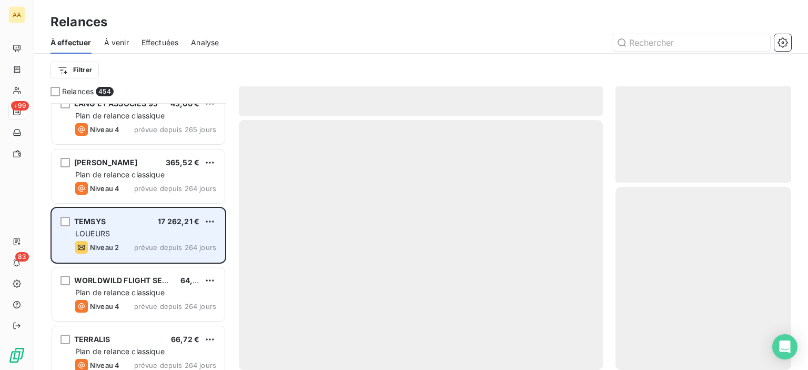
click at [147, 243] on span "prévue depuis 264 jours" at bounding box center [175, 247] width 82 height 8
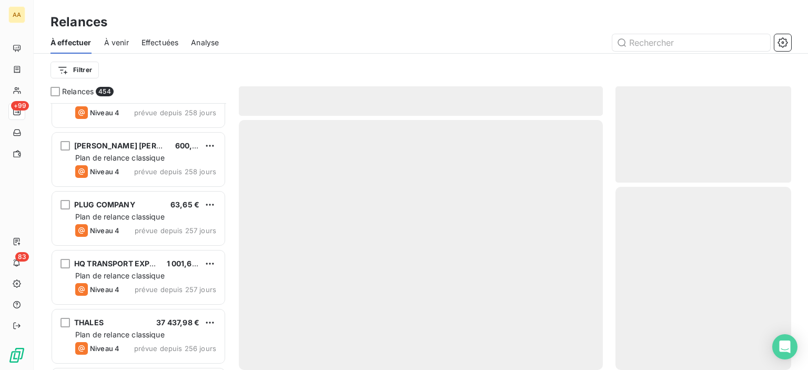
scroll to position [12729, 0]
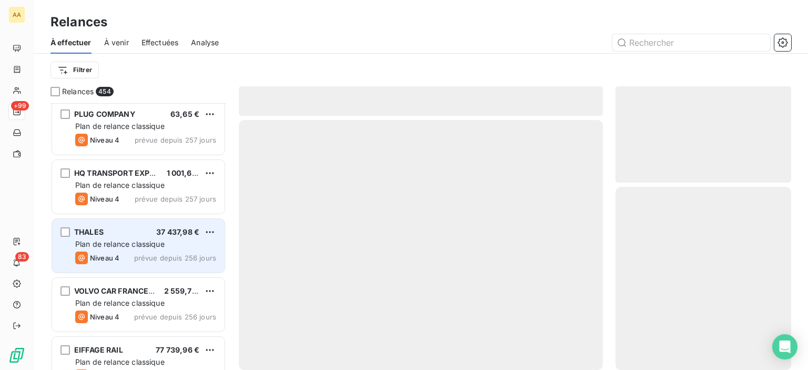
click at [177, 241] on div "Plan de relance classique" at bounding box center [145, 244] width 141 height 11
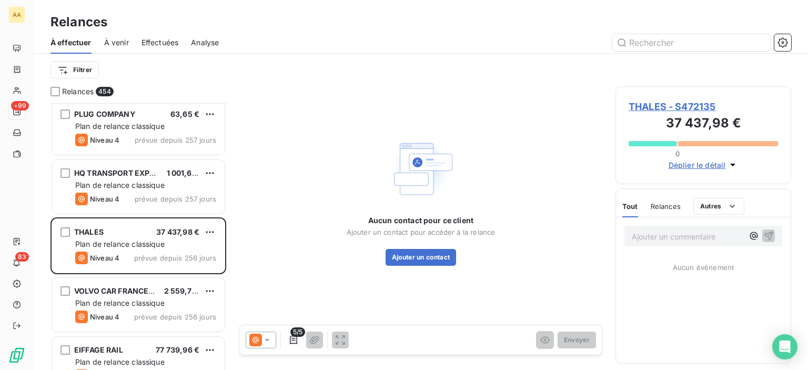
click at [261, 338] on icon at bounding box center [255, 339] width 13 height 13
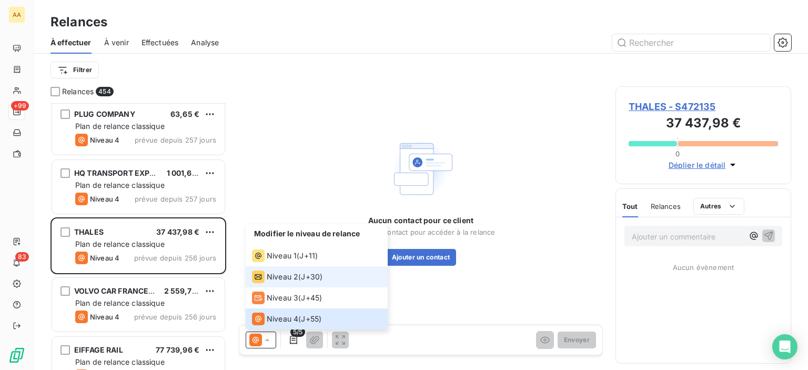
click at [297, 281] on span "Niveau 2" at bounding box center [283, 276] width 32 height 11
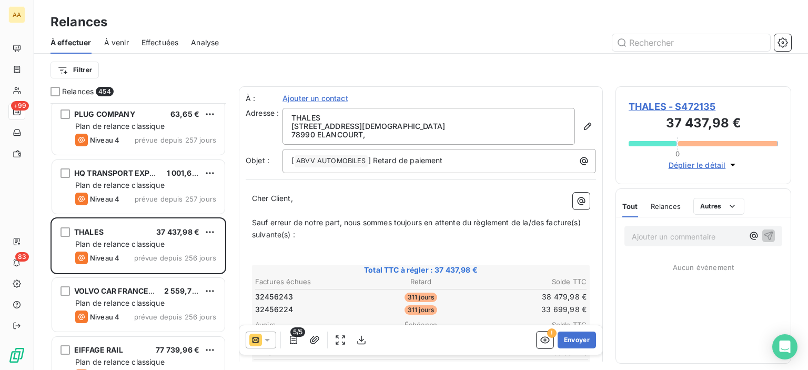
scroll to position [105, 0]
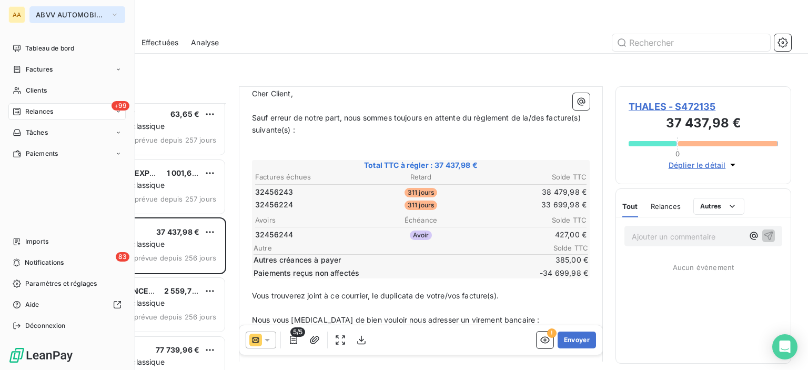
click at [97, 16] on span "ABVV AUTOMOBILES" at bounding box center [71, 15] width 70 height 8
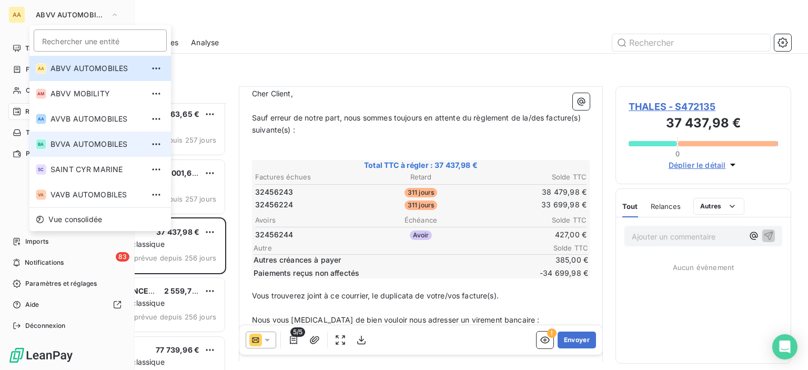
click at [109, 149] on li "BA BVVA AUTOMOBILES" at bounding box center [99, 143] width 141 height 25
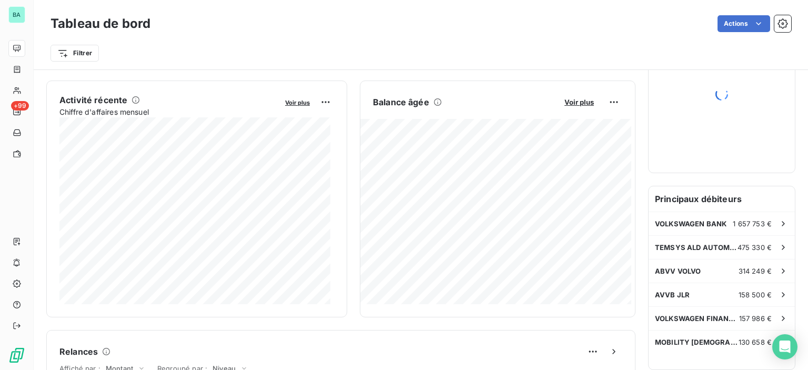
scroll to position [210, 0]
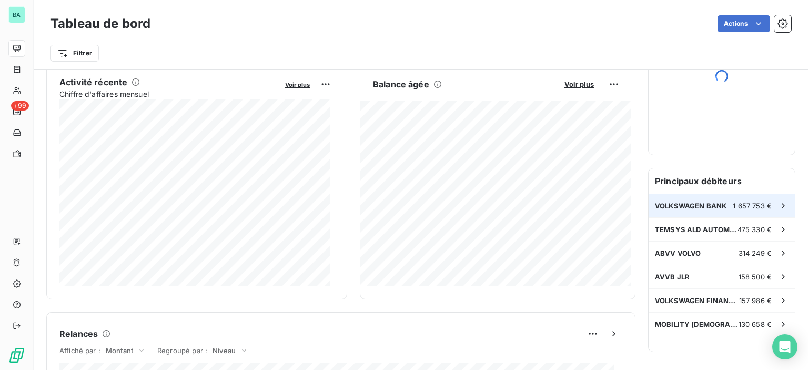
click at [733, 206] on span "1 657 753 €" at bounding box center [752, 205] width 39 height 8
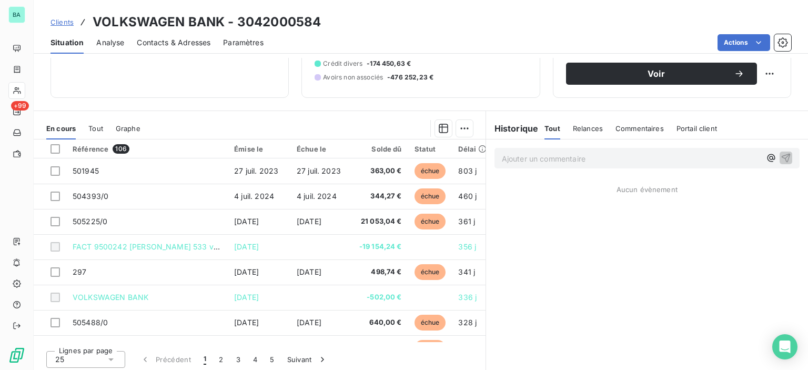
scroll to position [105, 0]
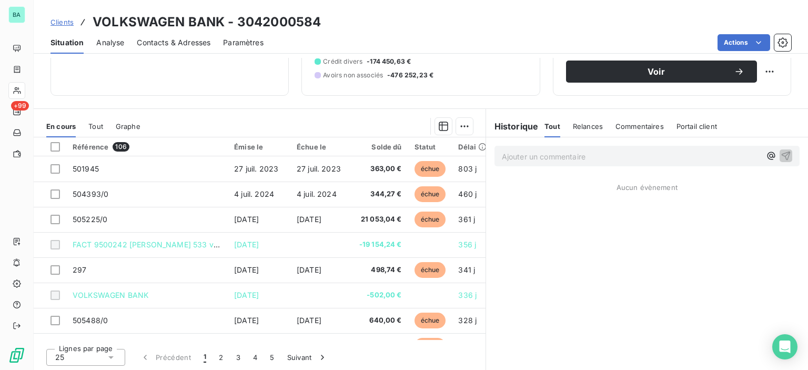
click at [566, 128] on div "Tout Relances Commentaires Portail client" at bounding box center [630, 126] width 173 height 22
click at [574, 125] on span "Relances" at bounding box center [588, 126] width 30 height 8
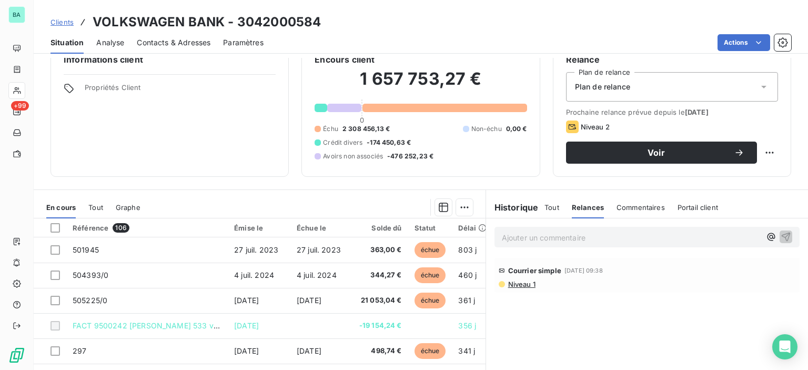
scroll to position [0, 0]
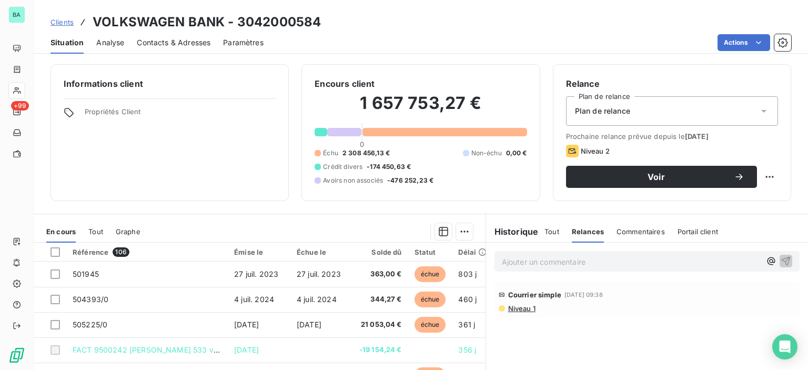
click at [511, 306] on span "Niveau 1" at bounding box center [521, 308] width 28 height 8
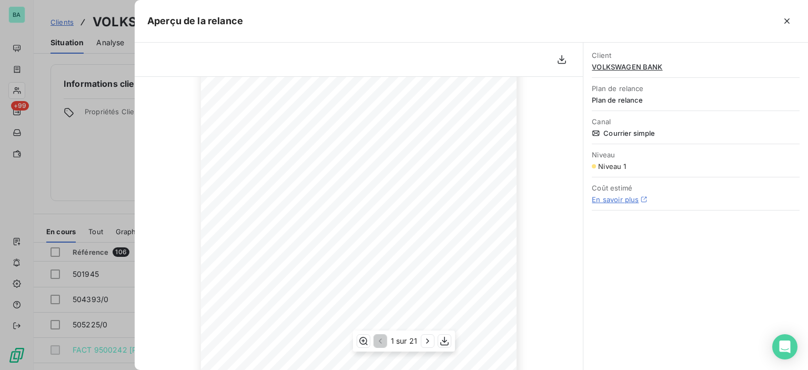
scroll to position [158, 0]
click at [431, 340] on icon "button" at bounding box center [427, 341] width 11 height 11
click at [431, 340] on icon "button" at bounding box center [428, 341] width 11 height 11
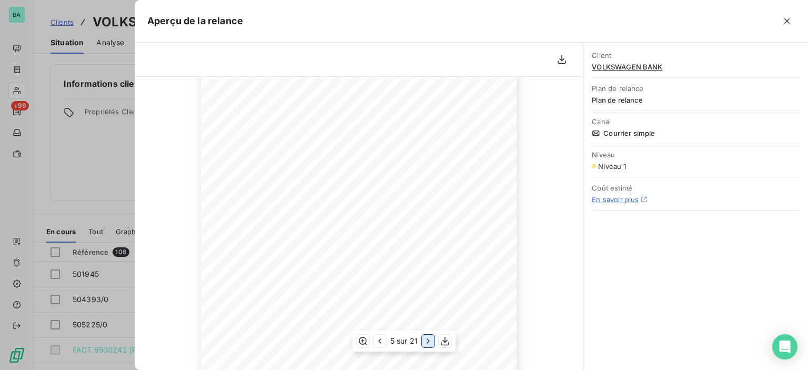
click at [431, 340] on icon "button" at bounding box center [428, 341] width 11 height 11
click at [109, 135] on div at bounding box center [404, 185] width 808 height 370
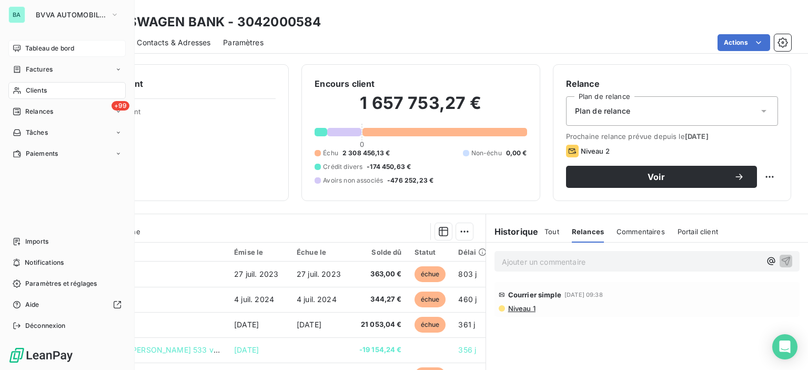
click at [55, 53] on div "Tableau de bord" at bounding box center [66, 48] width 117 height 17
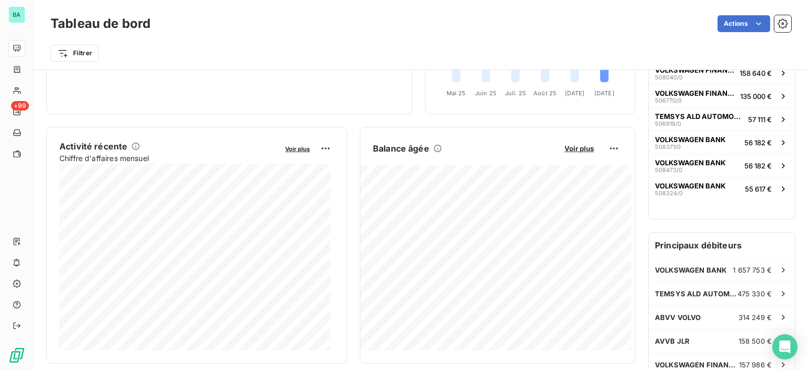
scroll to position [158, 0]
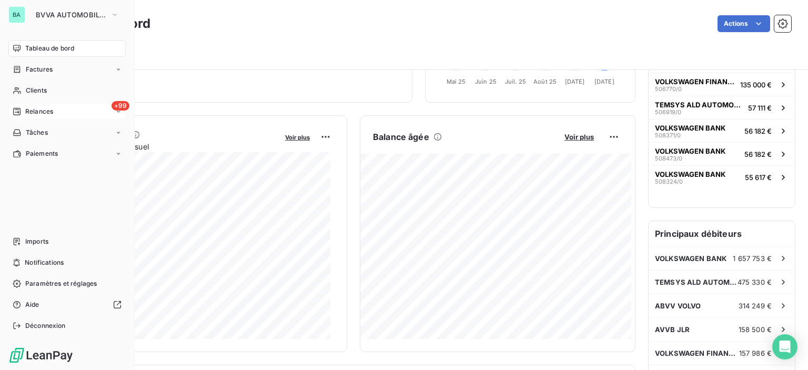
click at [65, 119] on div "+99 Relances" at bounding box center [66, 111] width 117 height 17
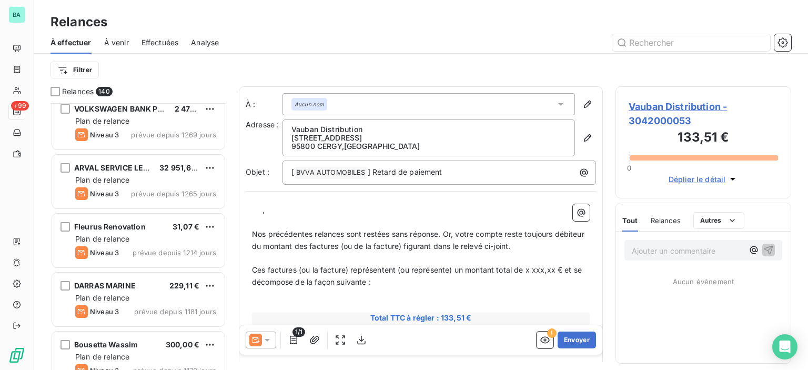
scroll to position [158, 0]
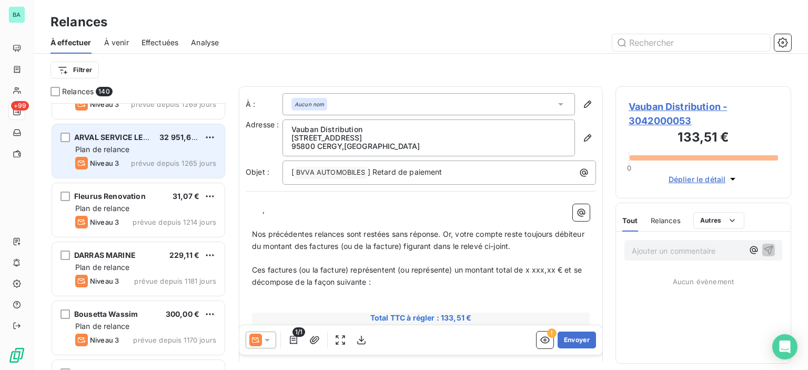
click at [156, 142] on div "ARVAL SERVICE LEASE 32 951,64 € Plan de relance Niveau 3 prévue depuis 1265 jou…" at bounding box center [138, 151] width 173 height 54
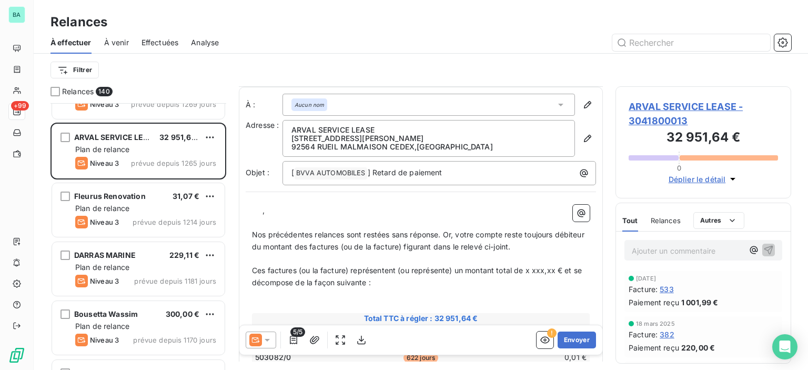
scroll to position [158, 0]
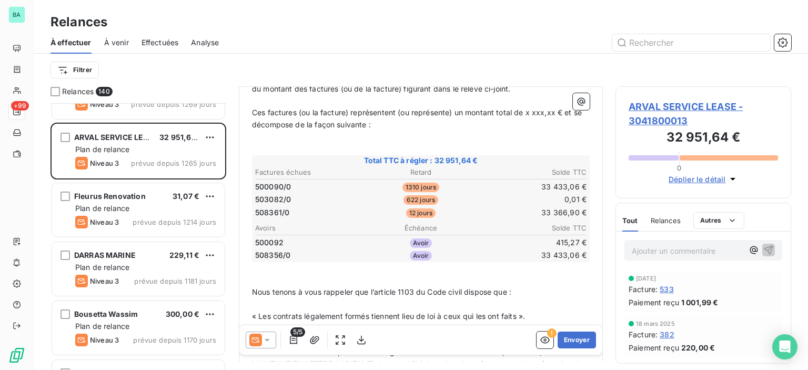
click at [676, 214] on div "Relances" at bounding box center [666, 220] width 30 height 22
